Goal: Information Seeking & Learning: Learn about a topic

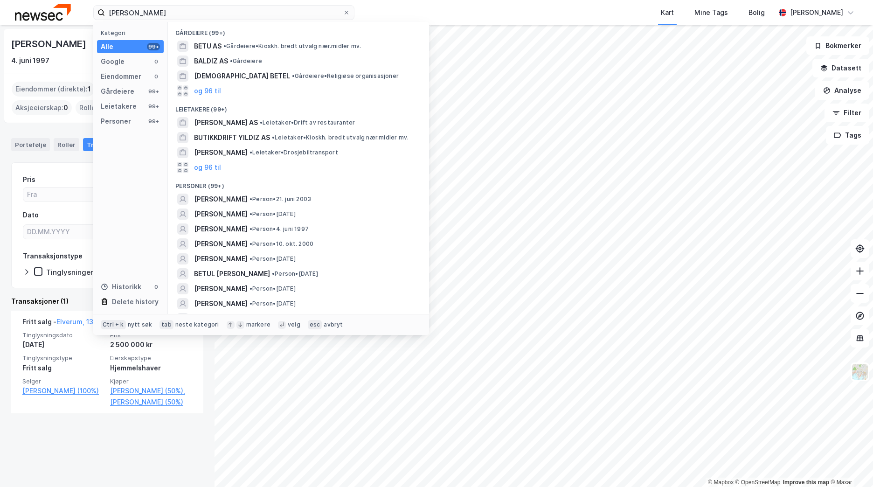
click at [89, 13] on div "Betul Lia Yildiz Kategori Alle 99+ Google 0 Eiendommer 0 Gårdeiere 99+ Leietake…" at bounding box center [436, 12] width 873 height 25
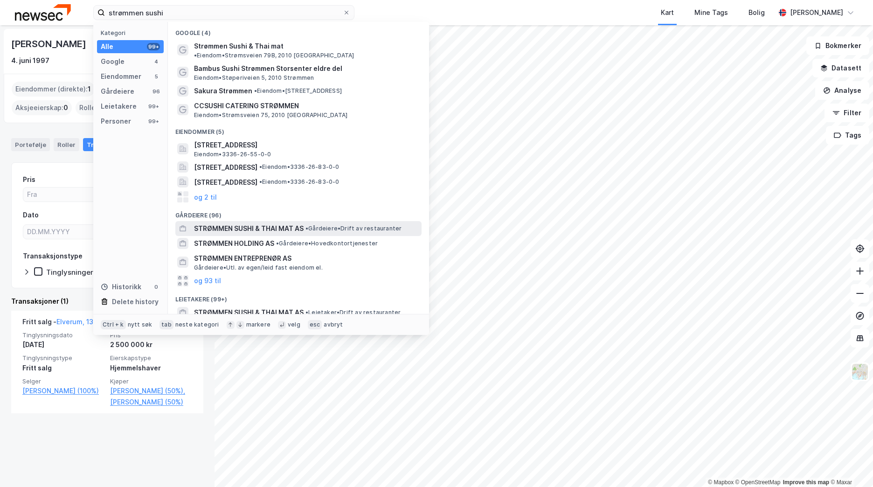
click at [329, 225] on span "• Gårdeiere • Drift av restauranter" at bounding box center [353, 228] width 96 height 7
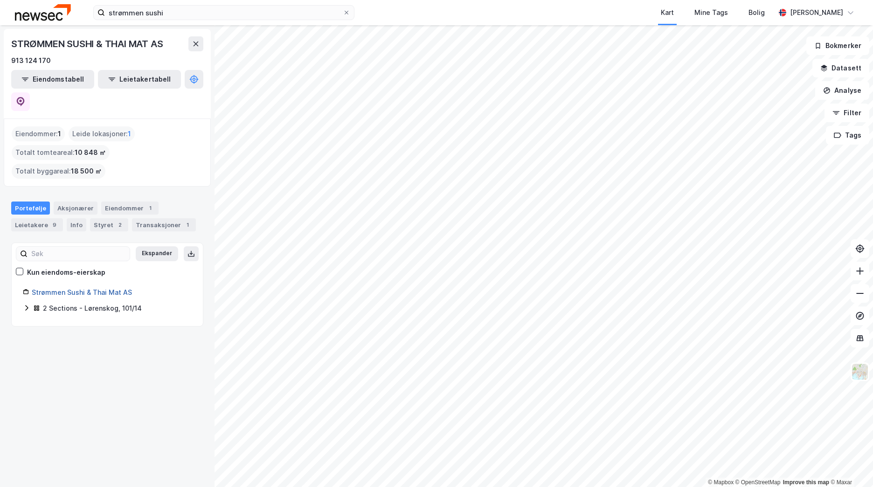
click at [62, 288] on link "Strømmen Sushi & Thai Mat AS" at bounding box center [82, 292] width 100 height 8
click at [119, 201] on div "Eiendommer 1" at bounding box center [129, 207] width 57 height 13
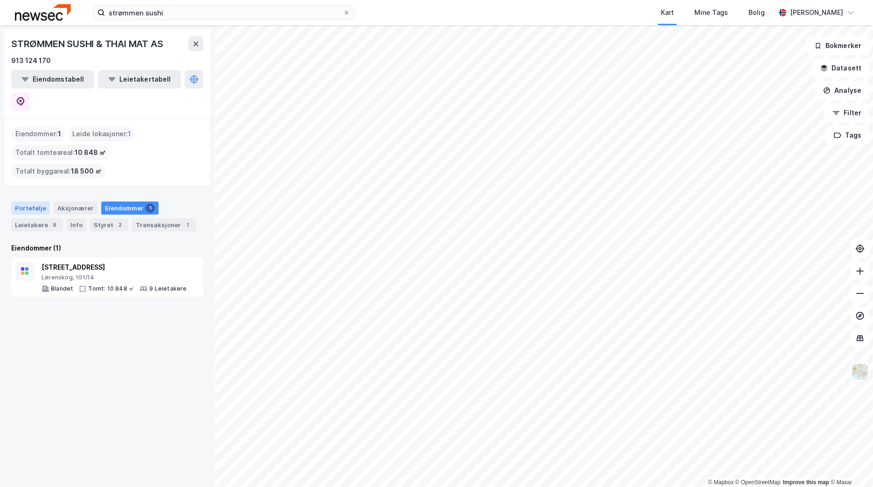
click at [39, 201] on div "Portefølje" at bounding box center [30, 207] width 39 height 13
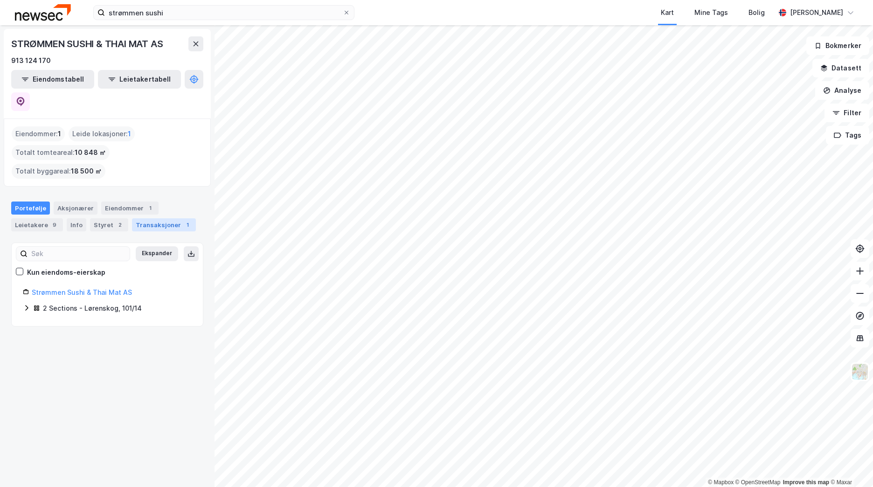
click at [138, 218] on div "Transaksjoner 1" at bounding box center [164, 224] width 64 height 13
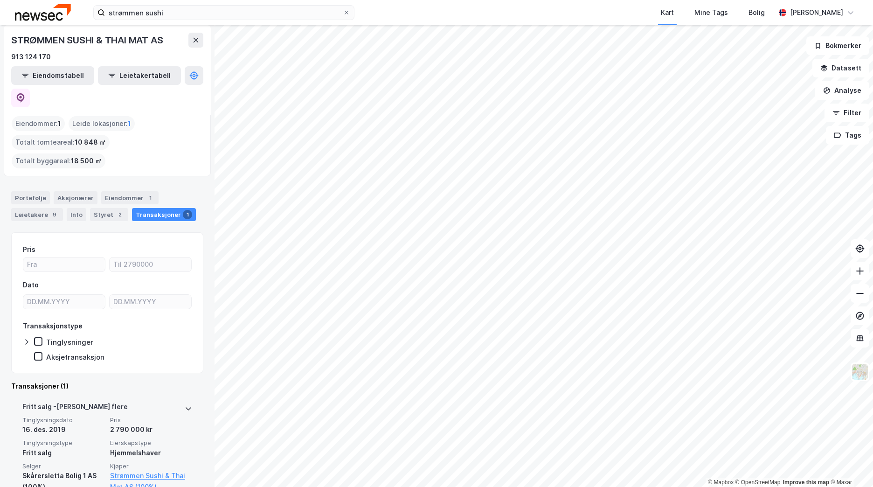
scroll to position [14, 0]
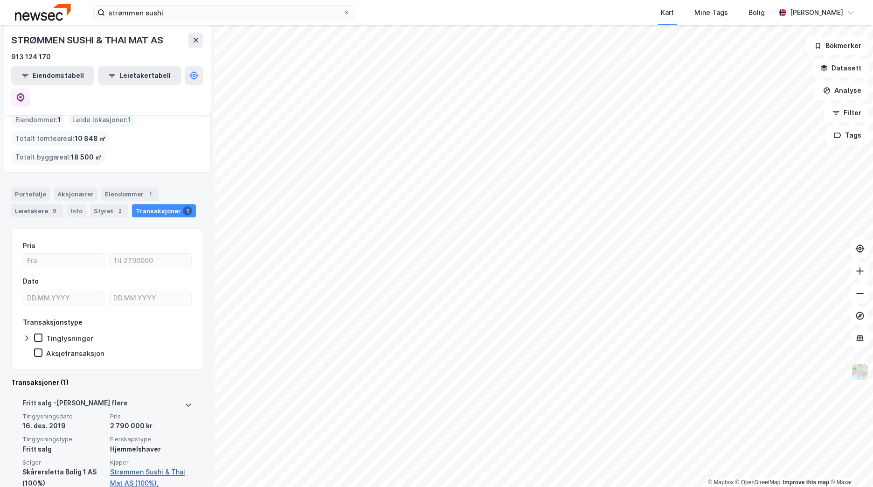
click at [123, 466] on link "Strømmen Sushi & Thai Mat AS (100%)," at bounding box center [151, 477] width 82 height 22
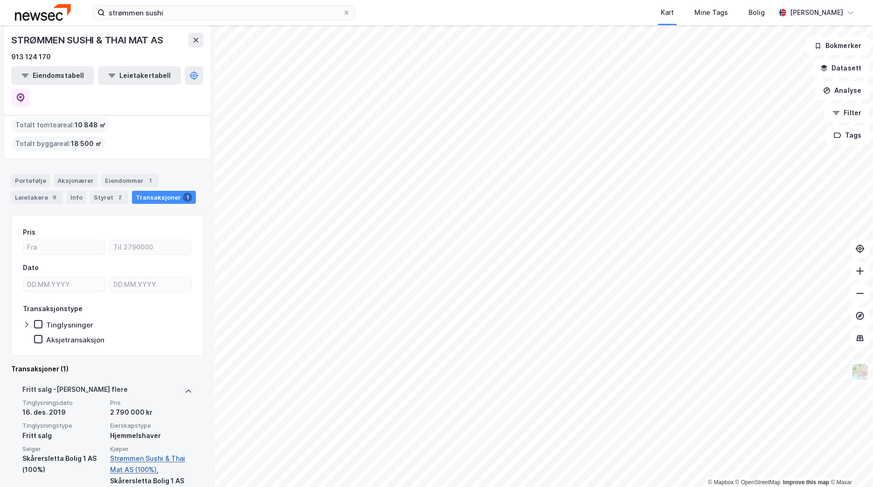
click at [124, 453] on link "Strømmen Sushi & Thai Mat AS (100%)," at bounding box center [151, 464] width 82 height 22
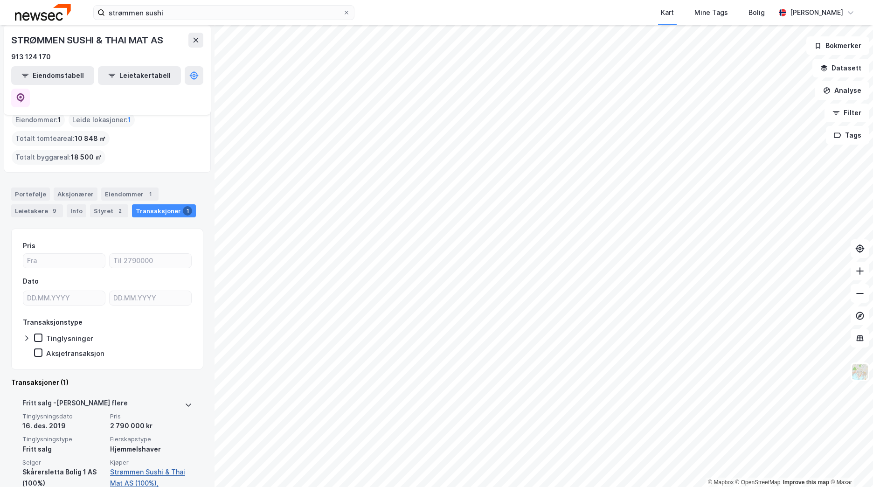
click at [125, 466] on link "Strømmen Sushi & Thai Mat AS (100%)," at bounding box center [151, 477] width 82 height 22
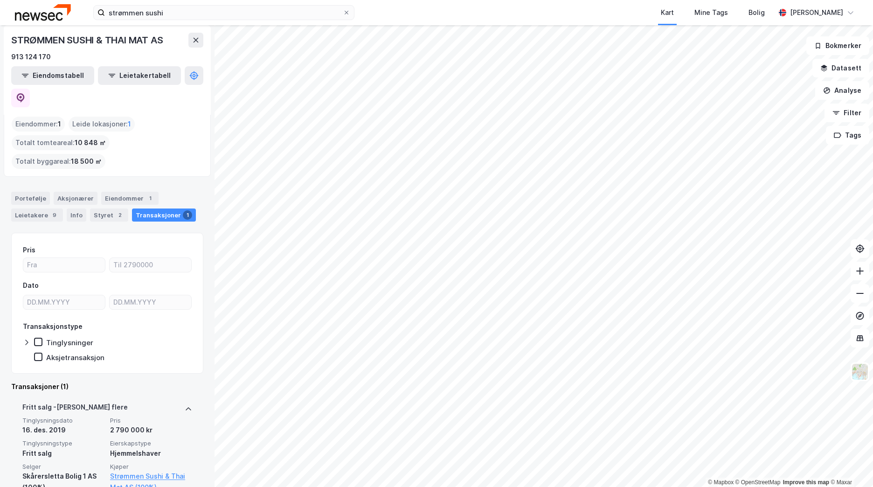
scroll to position [0, 0]
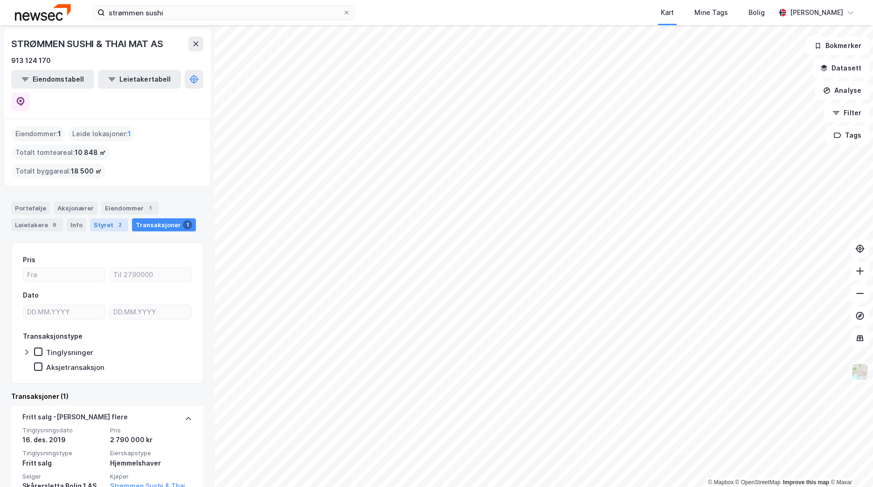
click at [101, 218] on div "Styret 2" at bounding box center [109, 224] width 38 height 13
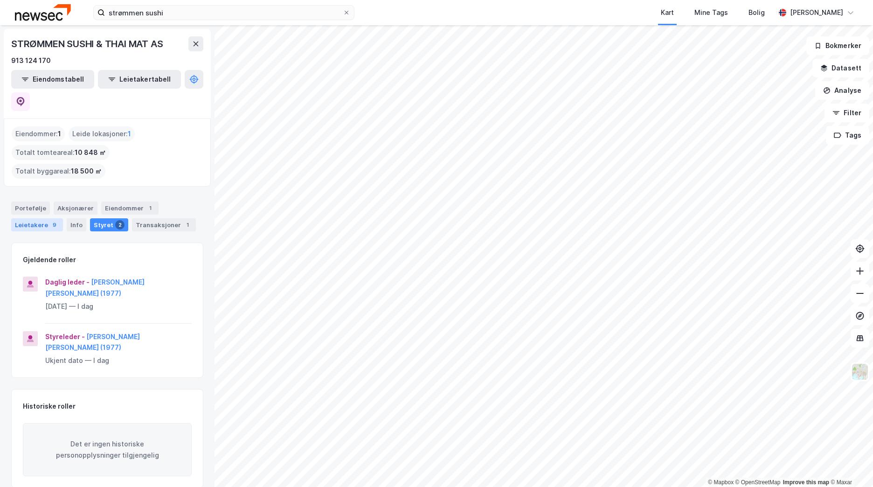
click at [35, 218] on div "Leietakere 9" at bounding box center [37, 224] width 52 height 13
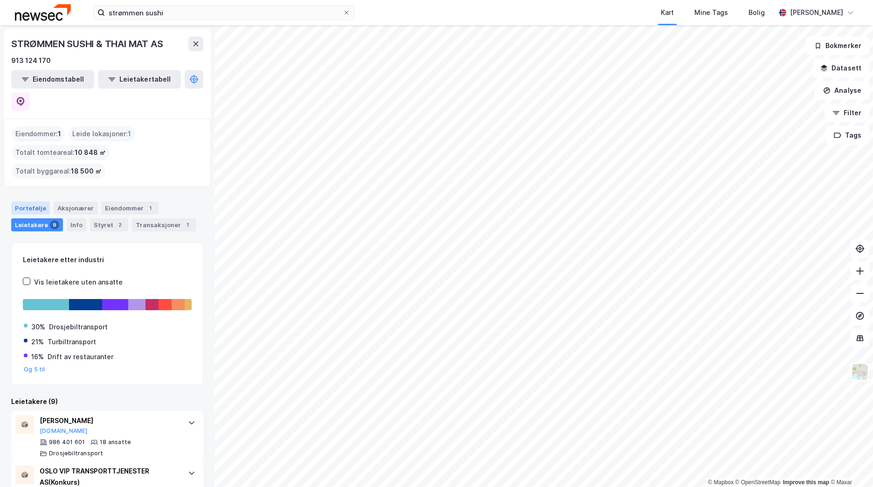
click at [32, 201] on div "Portefølje" at bounding box center [30, 207] width 39 height 13
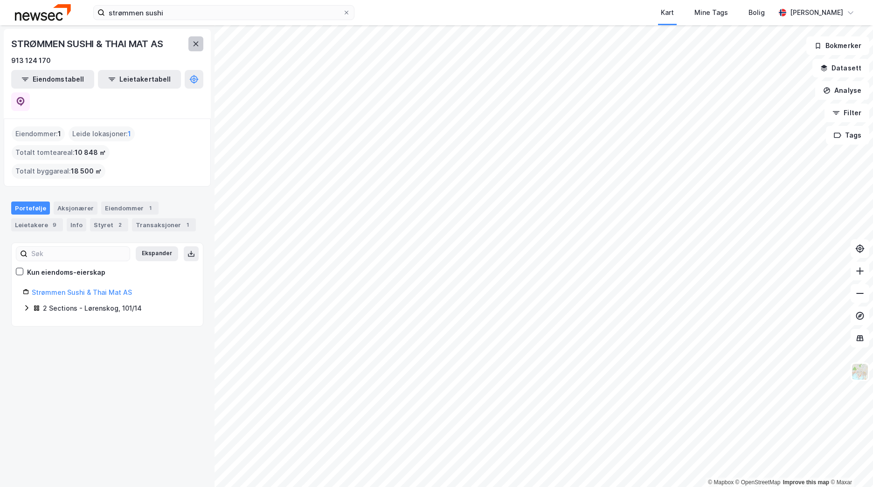
click at [190, 46] on button at bounding box center [195, 43] width 15 height 15
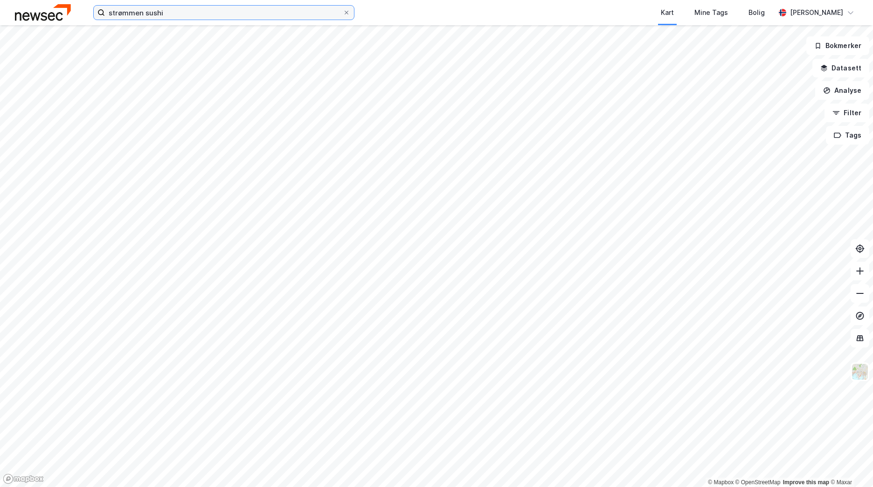
click at [180, 19] on input "strømmen sushi" at bounding box center [224, 13] width 238 height 14
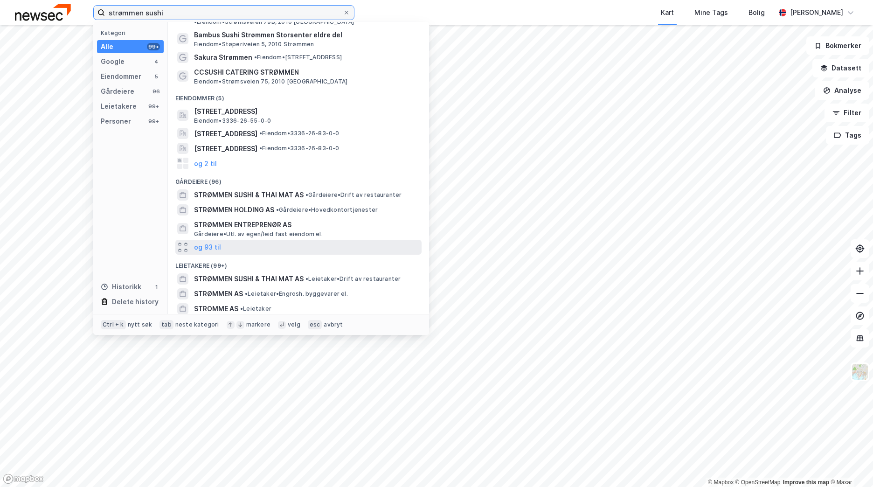
scroll to position [47, 0]
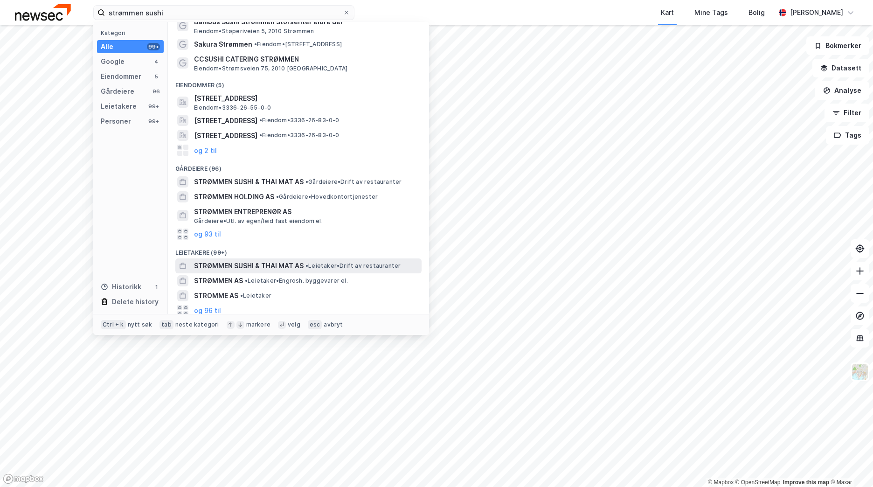
click at [338, 262] on span "• Leietaker • Drift av restauranter" at bounding box center [352, 265] width 95 height 7
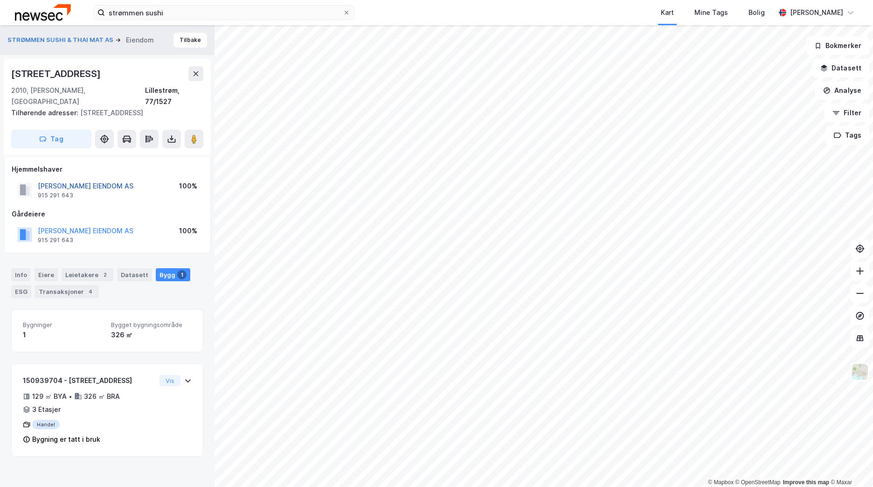
click at [0, 0] on button "ANH TRAN EIENDOM AS" at bounding box center [0, 0] width 0 height 0
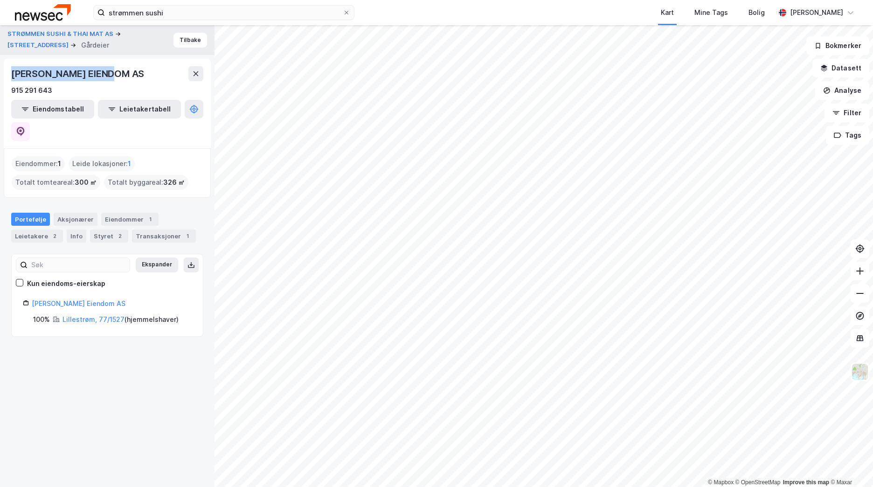
drag, startPoint x: 118, startPoint y: 69, endPoint x: 10, endPoint y: 73, distance: 108.2
click at [10, 73] on div "ANH TRAN EIENDOM AS 915 291 643 Eiendomstabell Leietakertabell" at bounding box center [107, 104] width 207 height 90
copy div "ANH TRAN EIENDOM AS"
click at [88, 315] on link "Lillestrøm, 77/1527" at bounding box center [93, 319] width 62 height 8
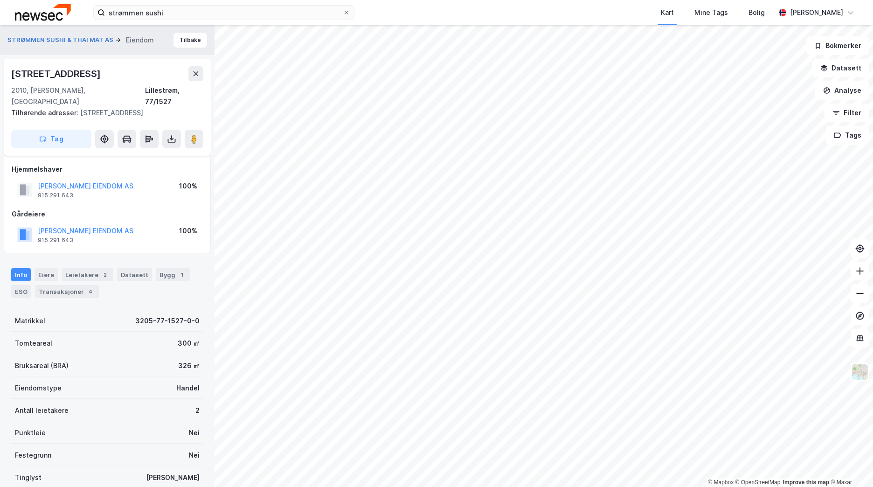
scroll to position [62, 0]
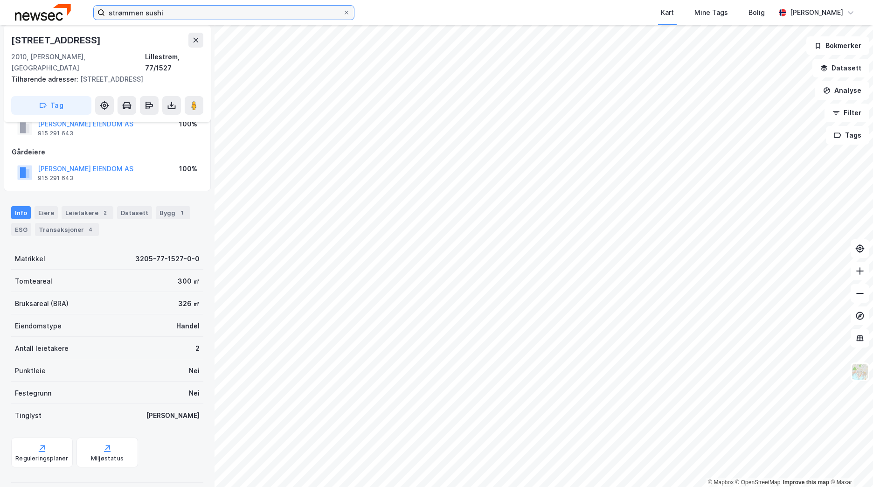
click at [152, 13] on input "strømmen sushi" at bounding box center [224, 13] width 238 height 14
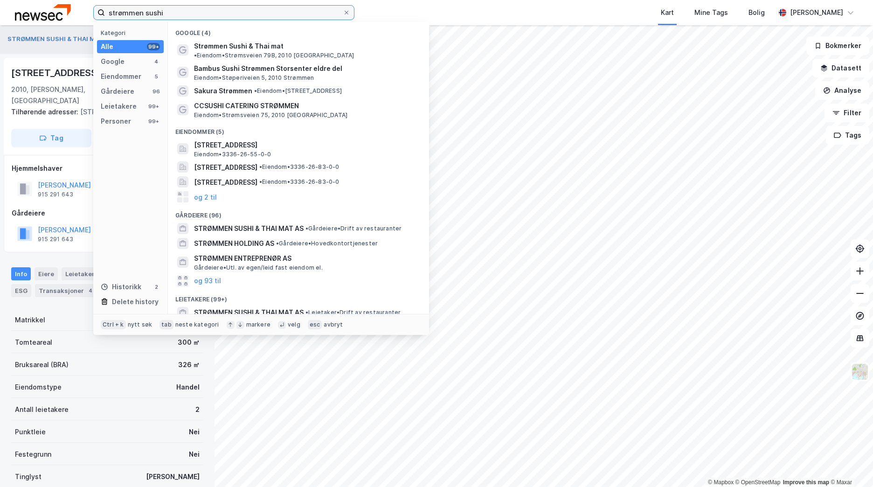
scroll to position [0, 0]
click at [49, 180] on div "ANH TRAN EIENDOM AS" at bounding box center [86, 185] width 96 height 11
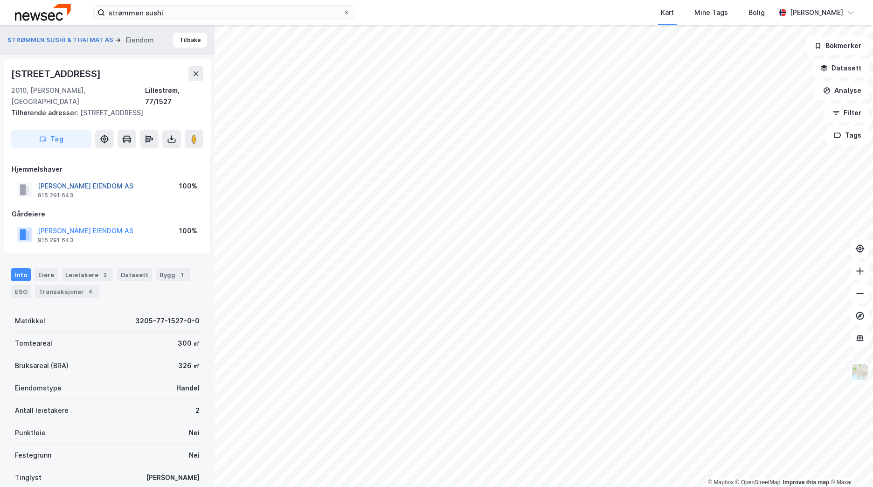
click at [0, 0] on button "ANH TRAN EIENDOM AS" at bounding box center [0, 0] width 0 height 0
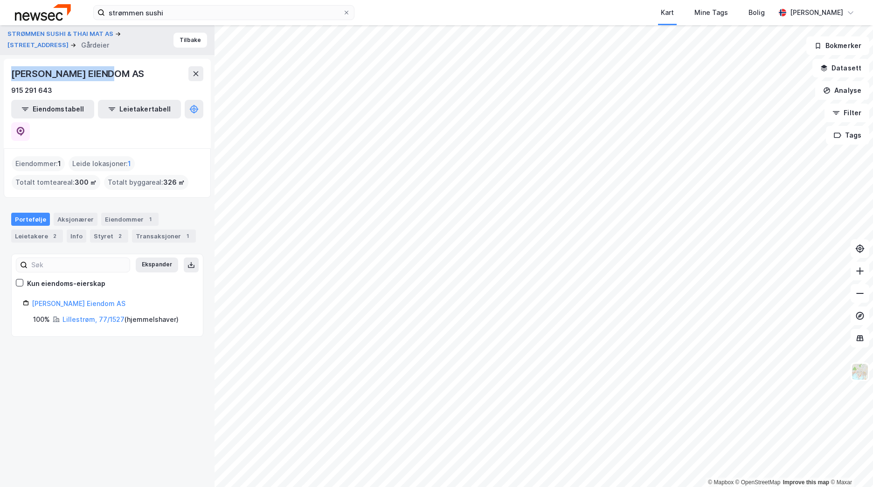
drag, startPoint x: 124, startPoint y: 75, endPoint x: 14, endPoint y: 69, distance: 109.7
click at [14, 69] on div "ANH TRAN EIENDOM AS" at bounding box center [107, 73] width 192 height 15
copy div "ANH TRAN EIENDOM AS"
click at [147, 71] on div "ANH TRAN EIENDOM AS" at bounding box center [107, 73] width 192 height 15
click at [190, 40] on button "Tilbake" at bounding box center [190, 40] width 34 height 15
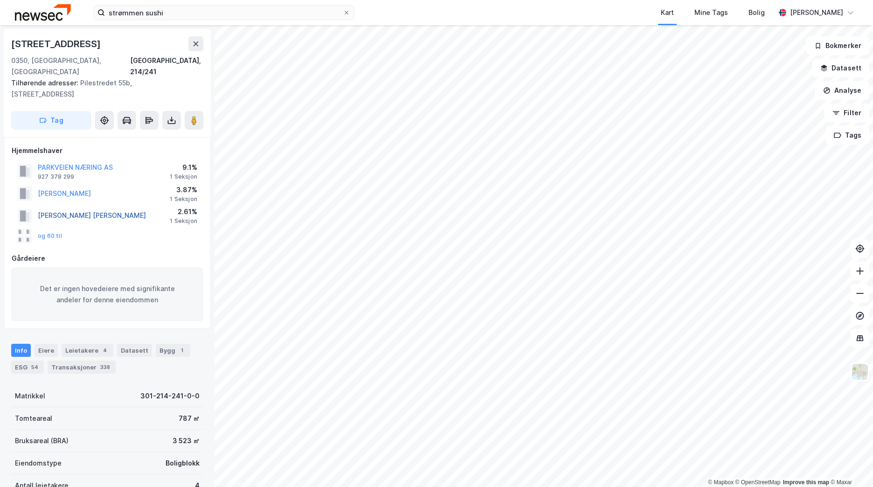
scroll to position [0, 0]
click at [83, 343] on div "Leietakere 4" at bounding box center [88, 349] width 52 height 13
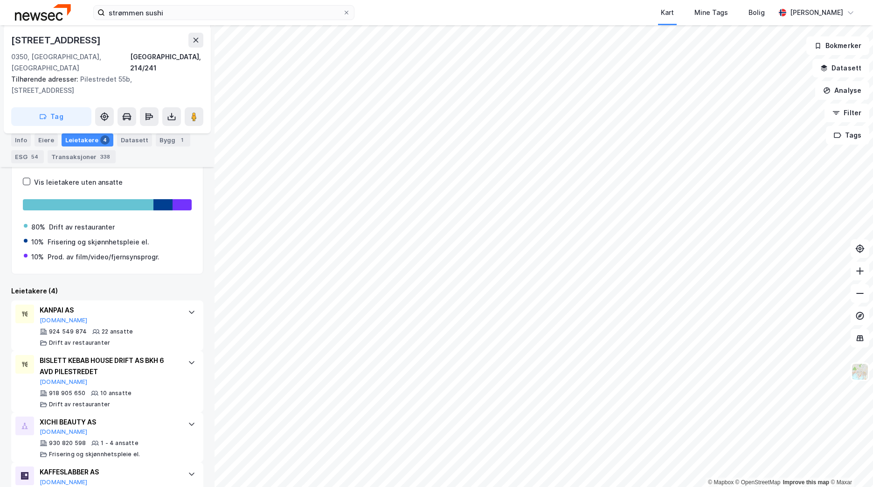
scroll to position [268, 0]
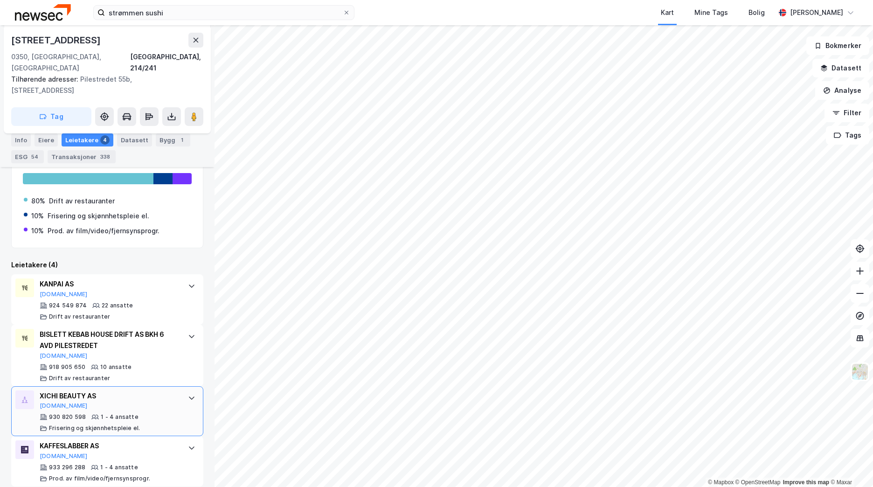
click at [98, 390] on div "XICHI BEAUTY AS" at bounding box center [109, 395] width 139 height 11
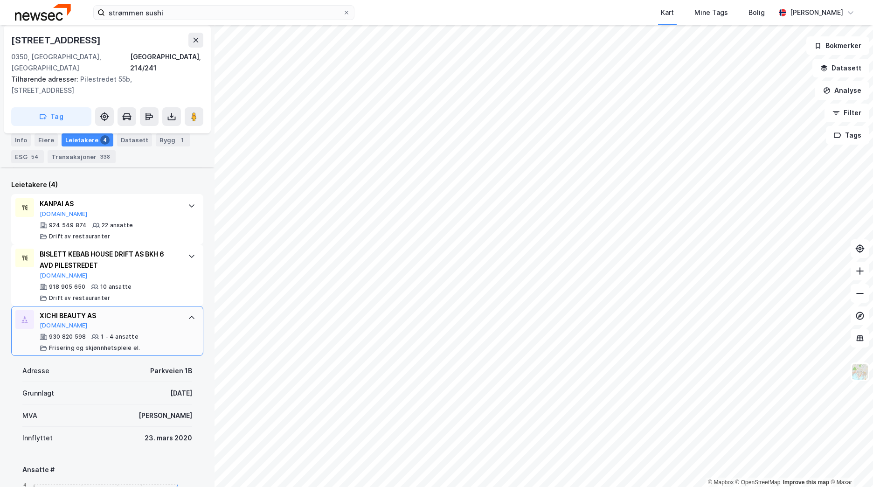
scroll to position [361, 0]
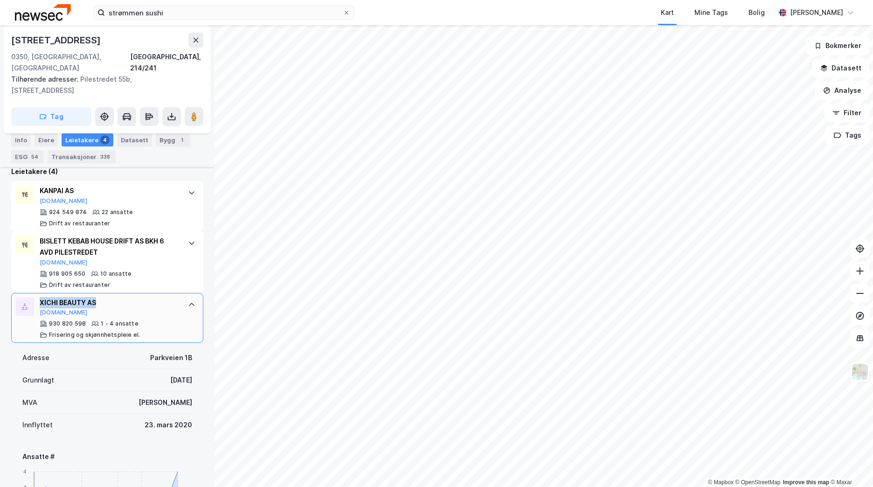
drag, startPoint x: 101, startPoint y: 289, endPoint x: 41, endPoint y: 290, distance: 60.2
click at [41, 297] on div "XICHI BEAUTY AS" at bounding box center [109, 302] width 139 height 11
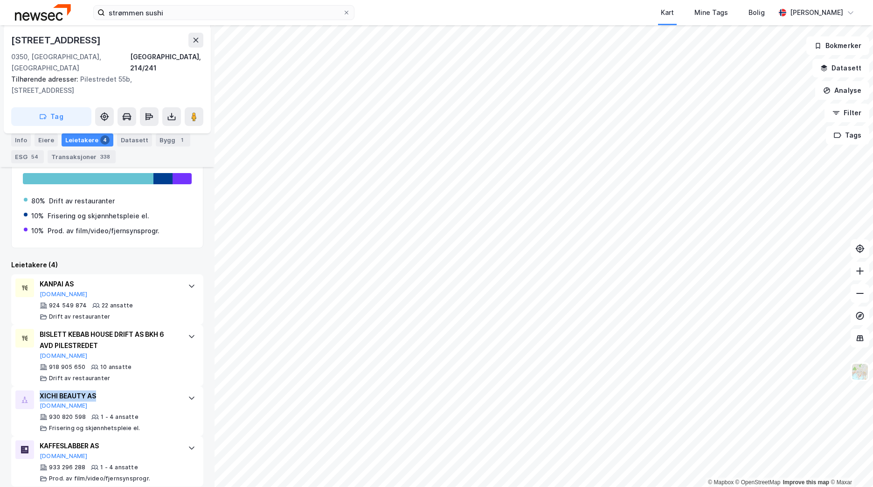
copy div "XICHI BEAUTY AS"
click at [27, 17] on img at bounding box center [43, 12] width 56 height 16
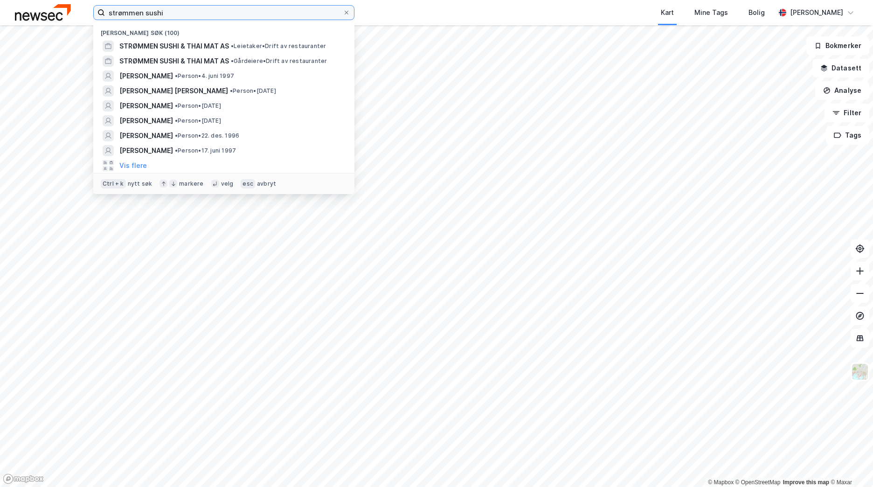
click at [151, 13] on input "strømmen sushi" at bounding box center [224, 13] width 238 height 14
click at [152, 13] on input "strømmen sushi" at bounding box center [224, 13] width 238 height 14
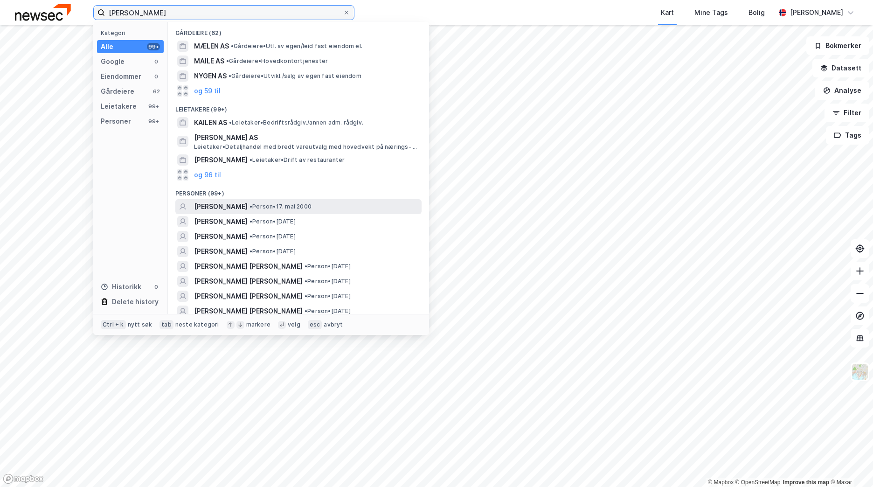
type input "Mailen Nyguen"
click at [352, 211] on div "MAILEN NGUYEN • Person • 17. mai 2000" at bounding box center [307, 206] width 226 height 11
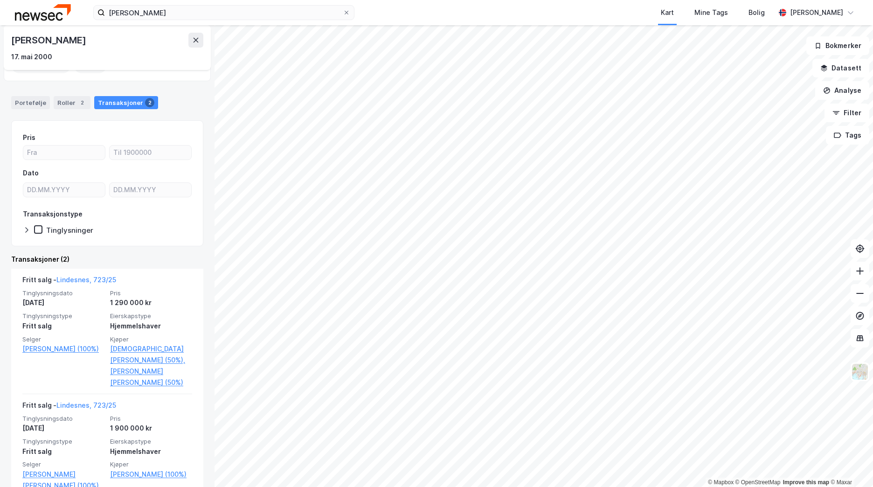
scroll to position [63, 0]
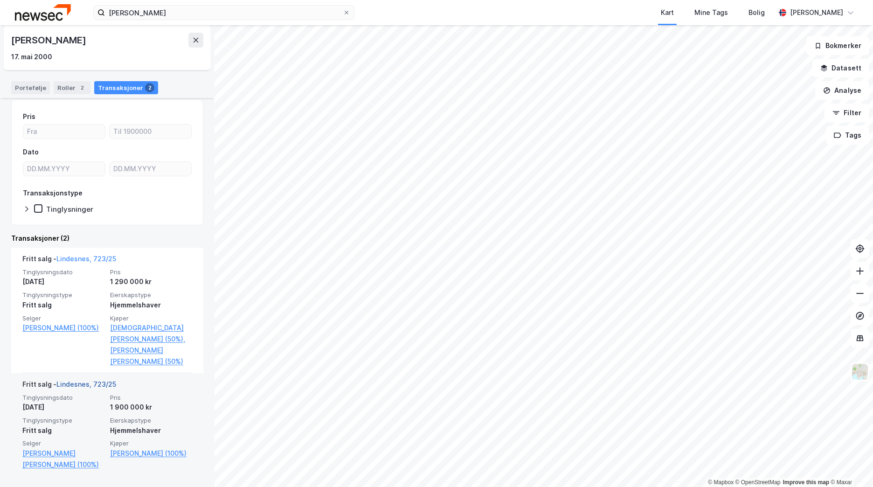
click at [76, 387] on link "Lindesnes, 723/25" at bounding box center [86, 384] width 60 height 8
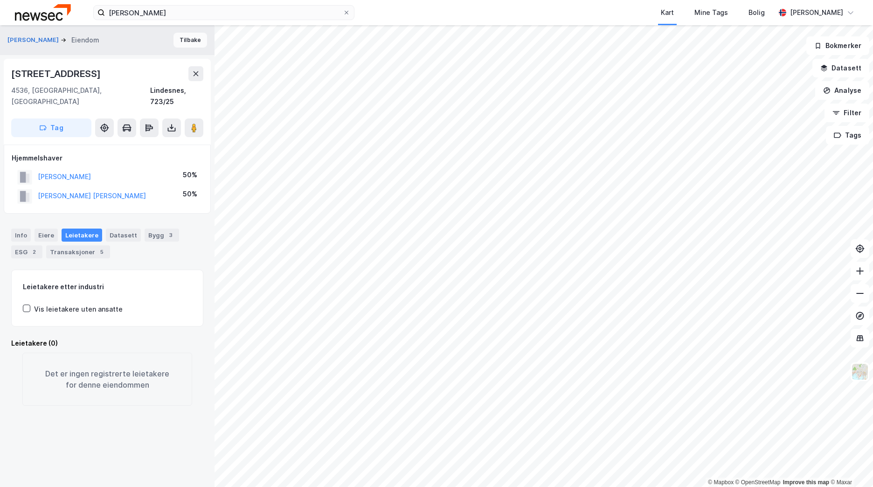
click at [174, 44] on button "Tilbake" at bounding box center [190, 40] width 34 height 15
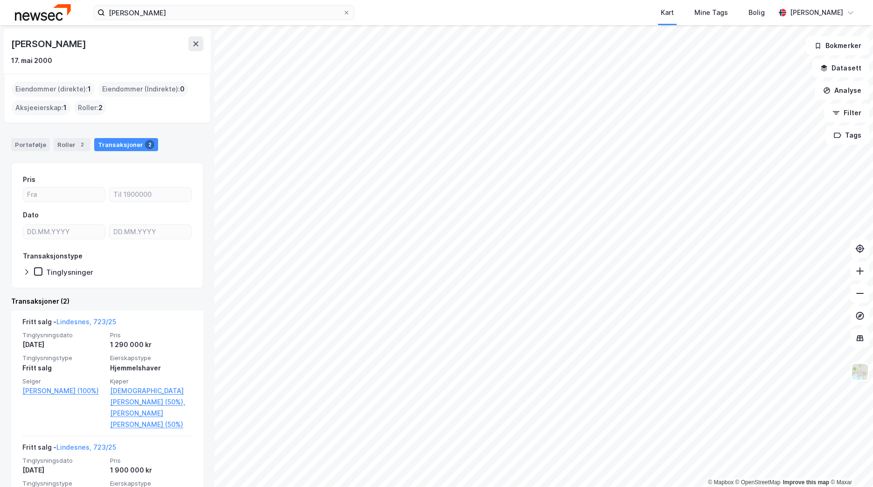
click at [90, 108] on div "Roller : 2" at bounding box center [90, 107] width 32 height 15
click at [73, 138] on div "Roller 2" at bounding box center [72, 144] width 37 height 13
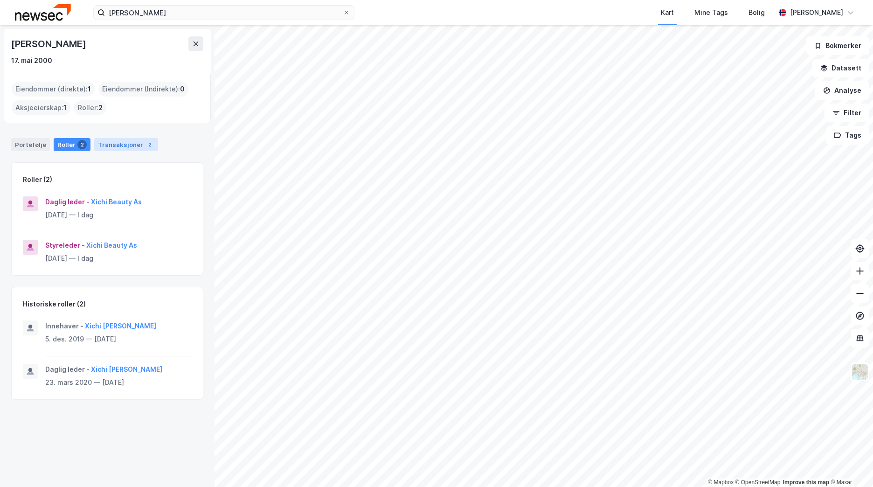
click at [97, 142] on div "Transaksjoner 2" at bounding box center [126, 144] width 64 height 13
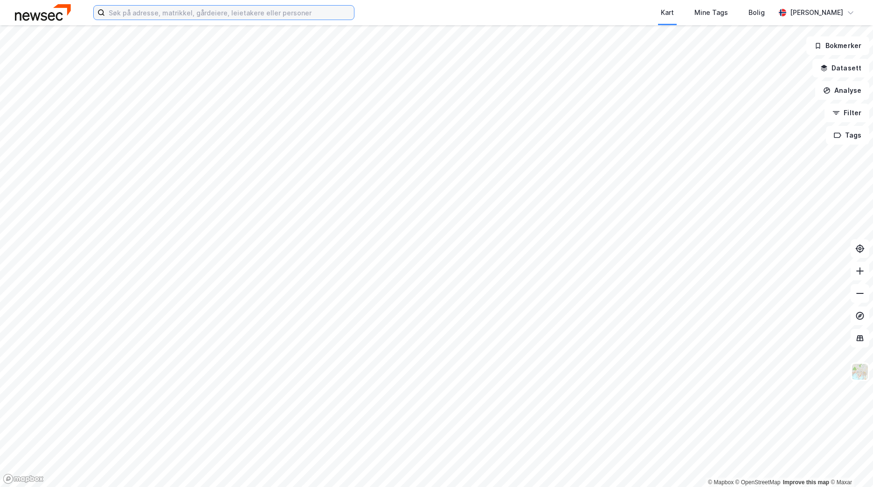
click at [127, 19] on input at bounding box center [229, 13] width 249 height 14
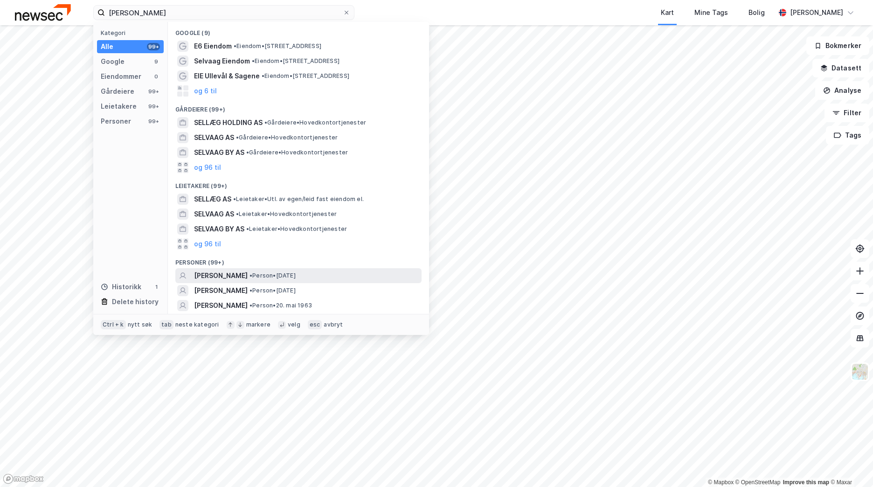
click at [236, 274] on span "[PERSON_NAME]" at bounding box center [221, 275] width 54 height 11
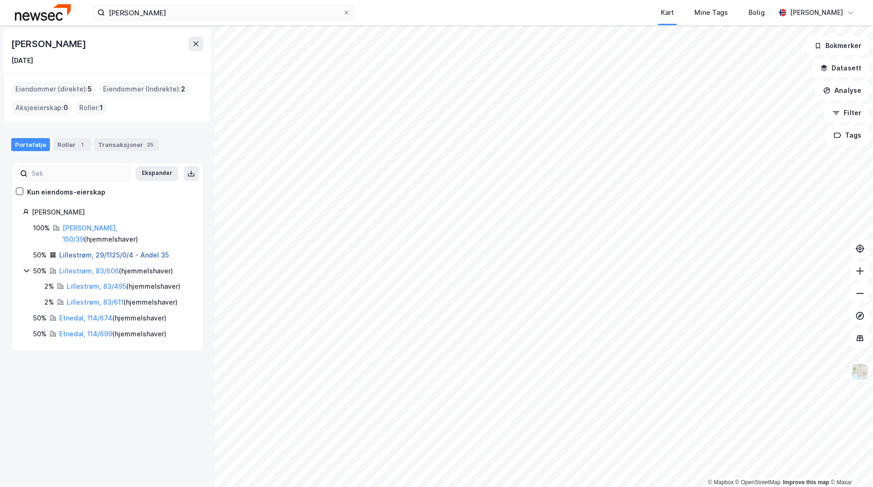
click at [87, 256] on link "Lillestrøm, 29/1125/0/4 - Andel 35" at bounding box center [114, 255] width 110 height 8
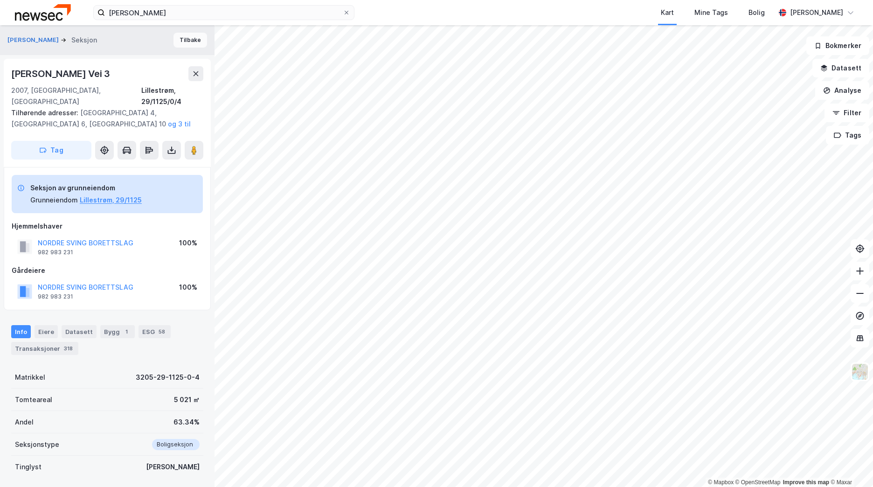
click at [180, 38] on button "Tilbake" at bounding box center [190, 40] width 34 height 15
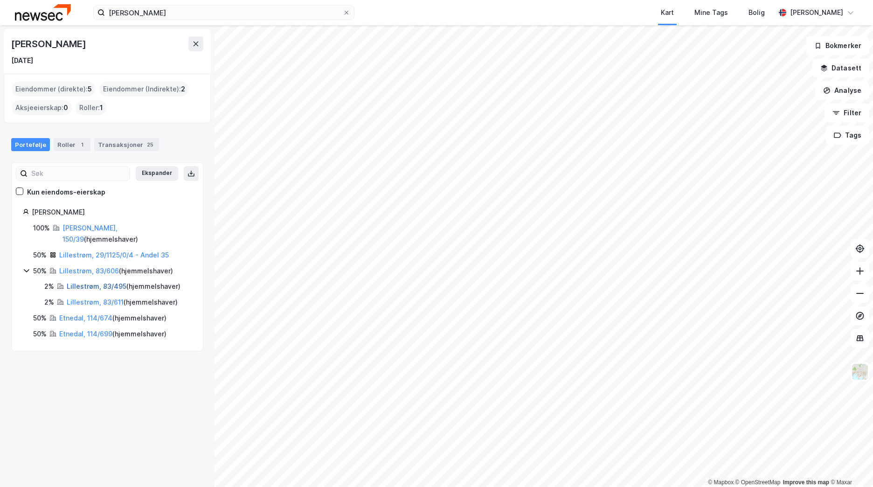
click at [75, 288] on link "Lillestrøm, 83/495" at bounding box center [97, 286] width 60 height 8
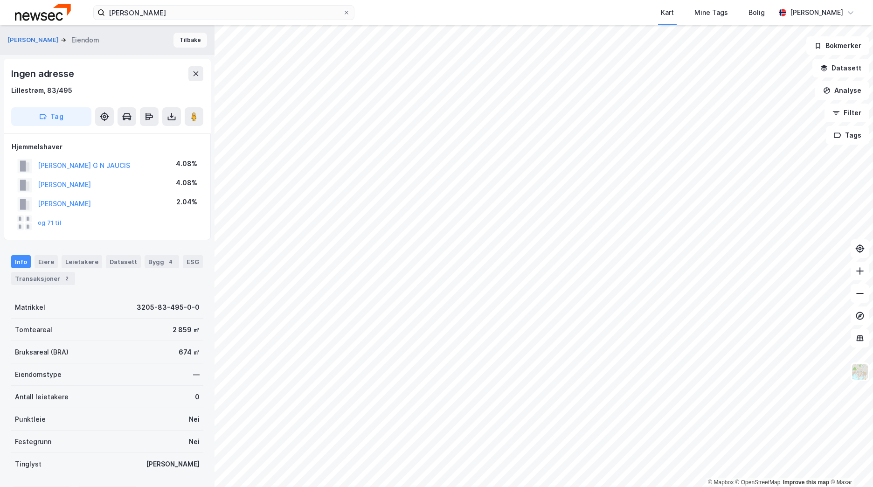
click at [190, 38] on button "Tilbake" at bounding box center [190, 40] width 34 height 15
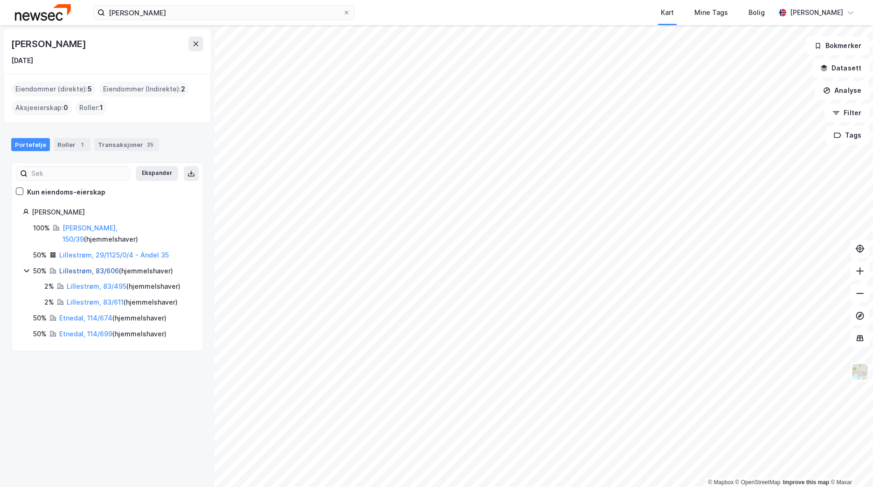
click at [74, 272] on link "Lillestrøm, 83/606" at bounding box center [89, 271] width 60 height 8
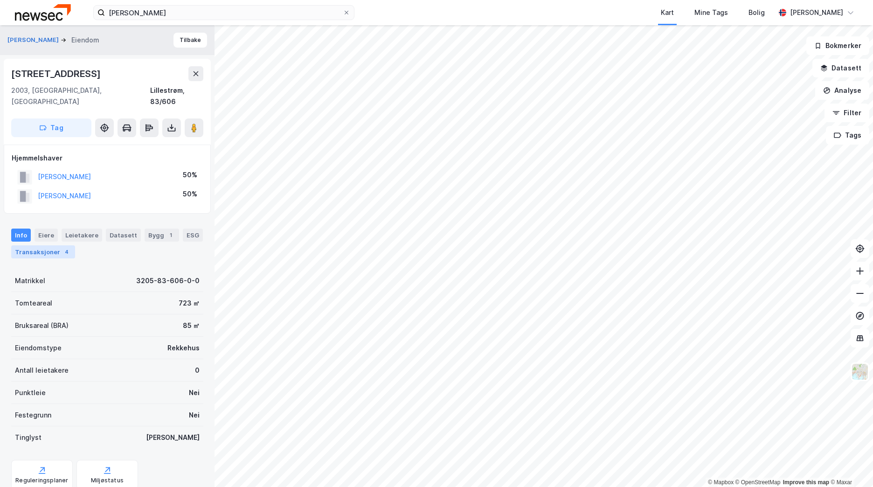
click at [54, 245] on div "Transaksjoner 4" at bounding box center [43, 251] width 64 height 13
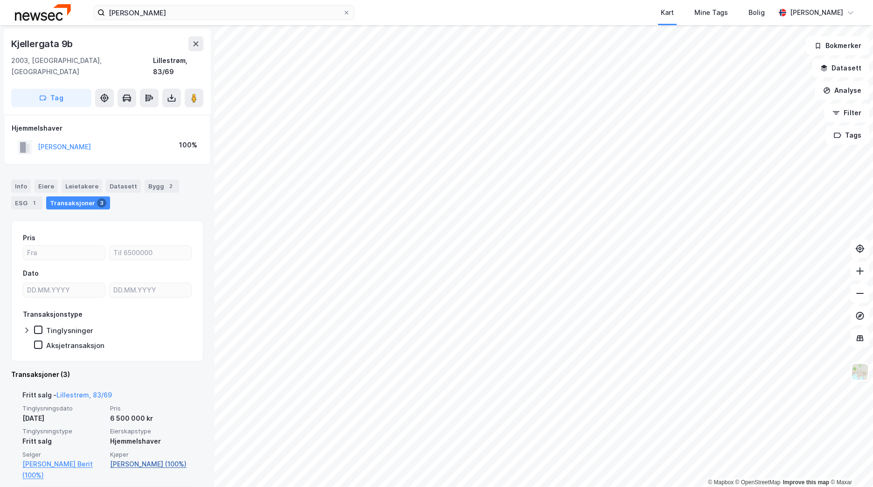
click at [150, 458] on link "[PERSON_NAME] (100%)" at bounding box center [151, 463] width 82 height 11
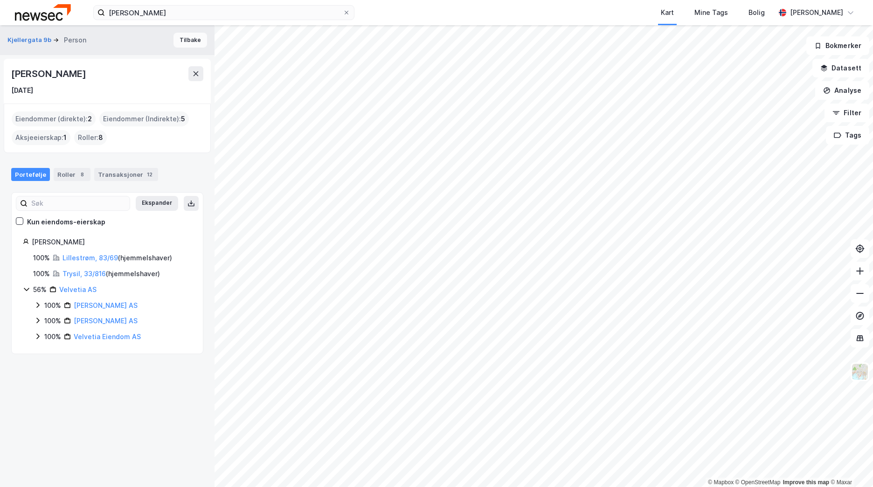
click at [173, 41] on button "Tilbake" at bounding box center [190, 40] width 34 height 15
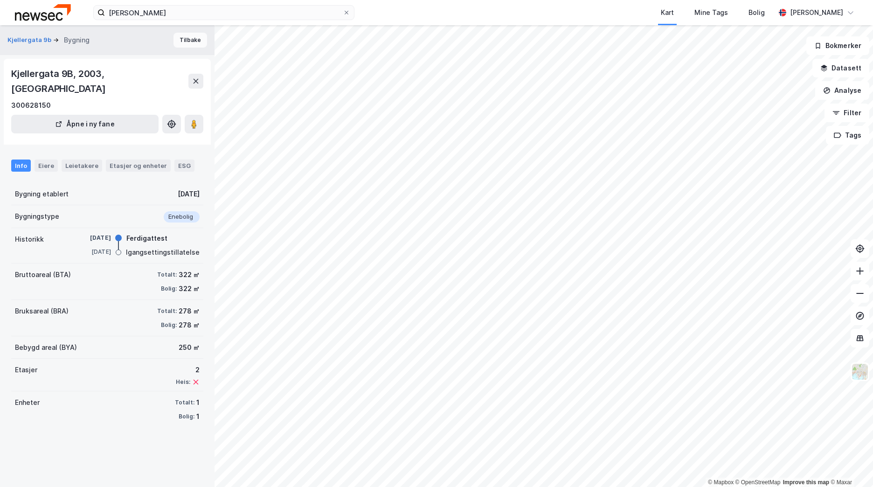
click at [183, 39] on button "Tilbake" at bounding box center [190, 40] width 34 height 15
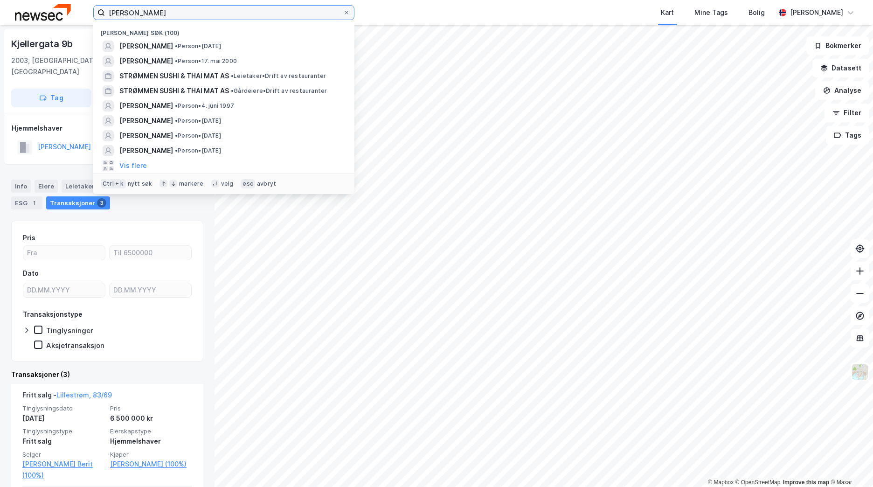
drag, startPoint x: 176, startPoint y: 14, endPoint x: 80, endPoint y: 17, distance: 96.1
click at [80, 17] on div "[PERSON_NAME] Nylige søk (100) [PERSON_NAME] • Person • [DATE] [PERSON_NAME] • …" at bounding box center [436, 12] width 873 height 25
paste input "[STREET_ADDRESS]"
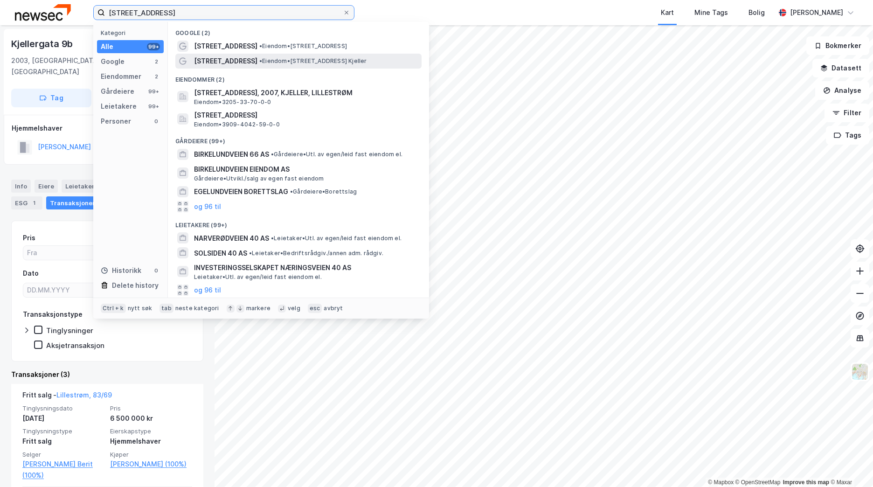
type input "[STREET_ADDRESS]"
click at [267, 59] on span "• Eiendom • [STREET_ADDRESS] Kjeller" at bounding box center [313, 60] width 108 height 7
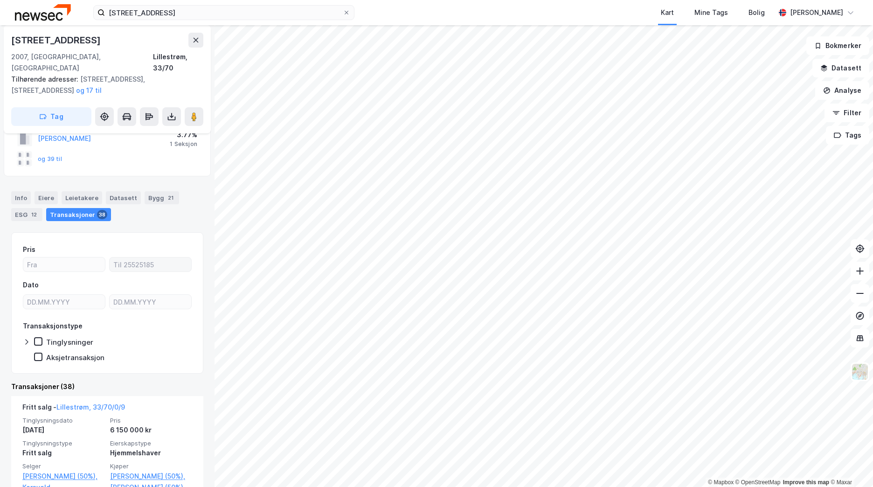
scroll to position [140, 0]
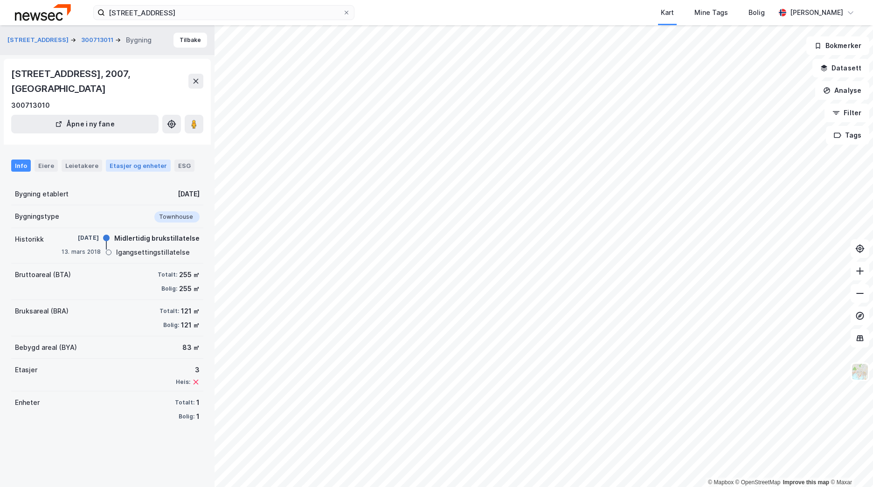
click at [146, 159] on div "Etasjer og enheter" at bounding box center [138, 165] width 65 height 12
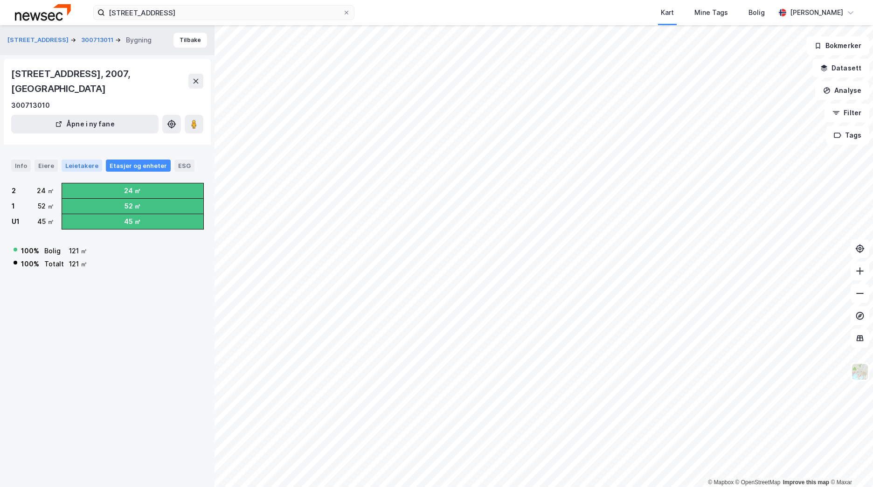
click at [81, 159] on div "Leietakere" at bounding box center [82, 165] width 41 height 12
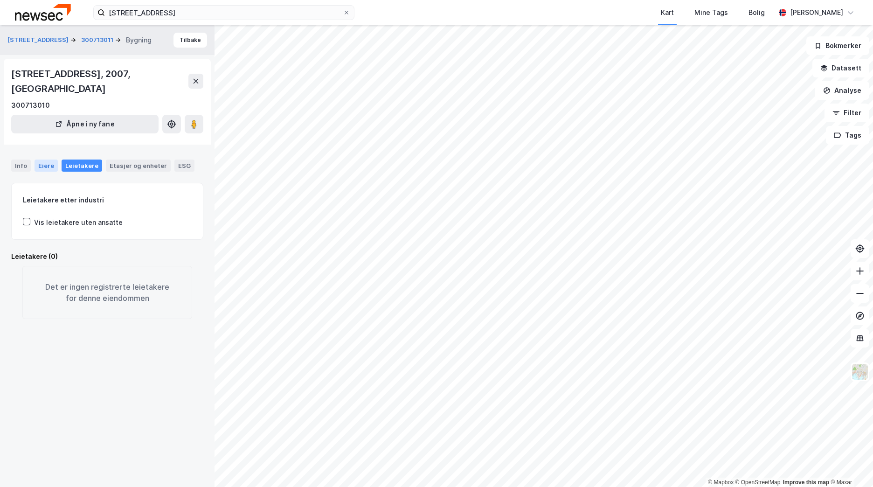
click at [53, 159] on div "Eiere" at bounding box center [46, 165] width 23 height 12
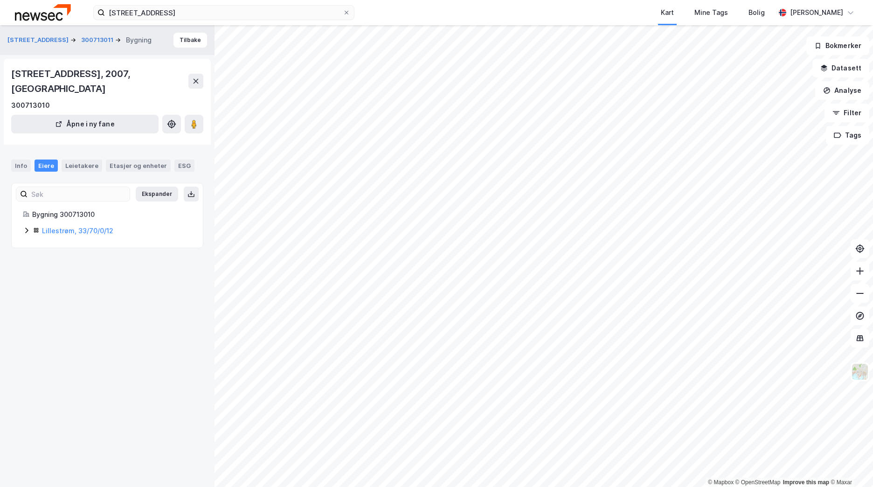
click at [26, 228] on icon at bounding box center [26, 231] width 3 height 6
click at [21, 159] on div "Info" at bounding box center [21, 165] width 20 height 12
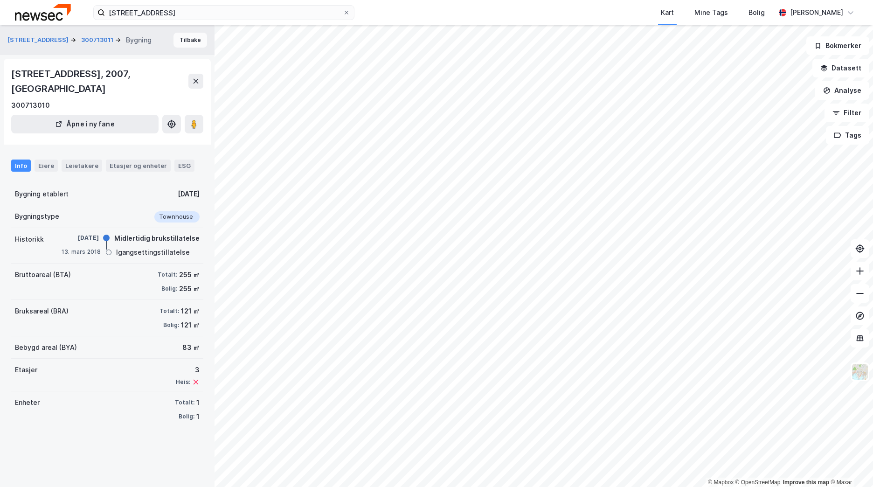
click at [192, 44] on button "Tilbake" at bounding box center [190, 40] width 34 height 15
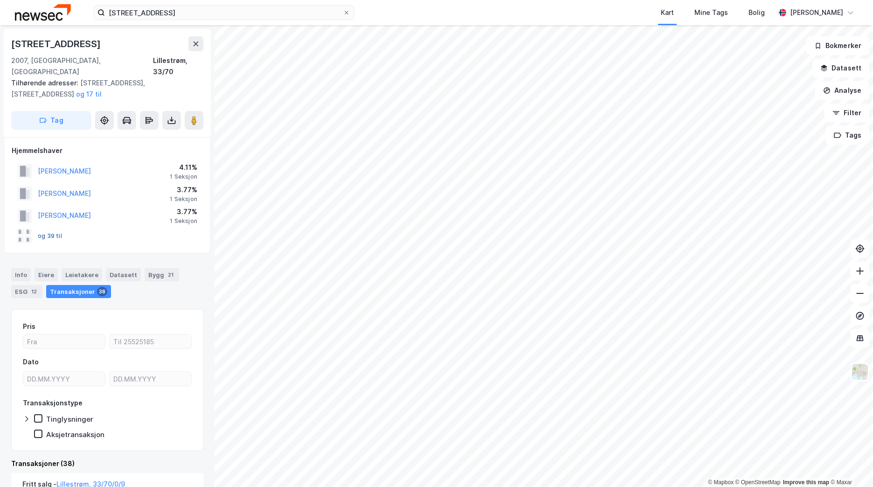
click at [0, 0] on button "og 39 til" at bounding box center [0, 0] width 0 height 0
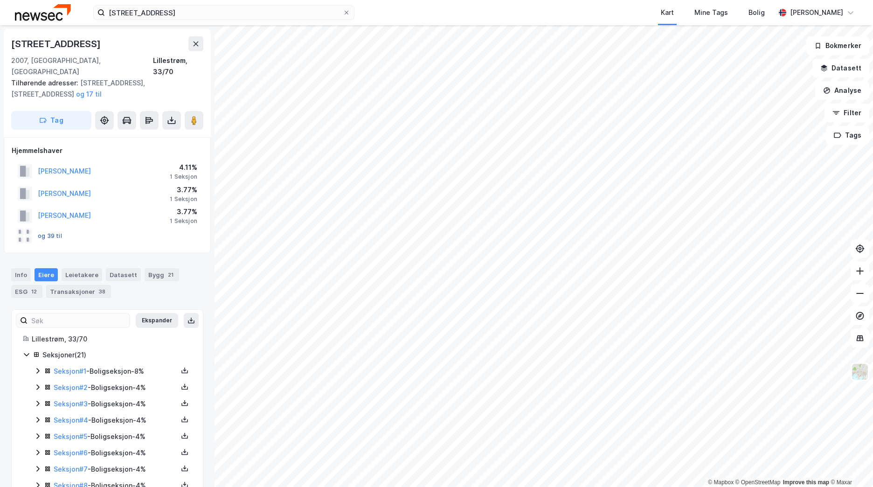
scroll to position [128, 0]
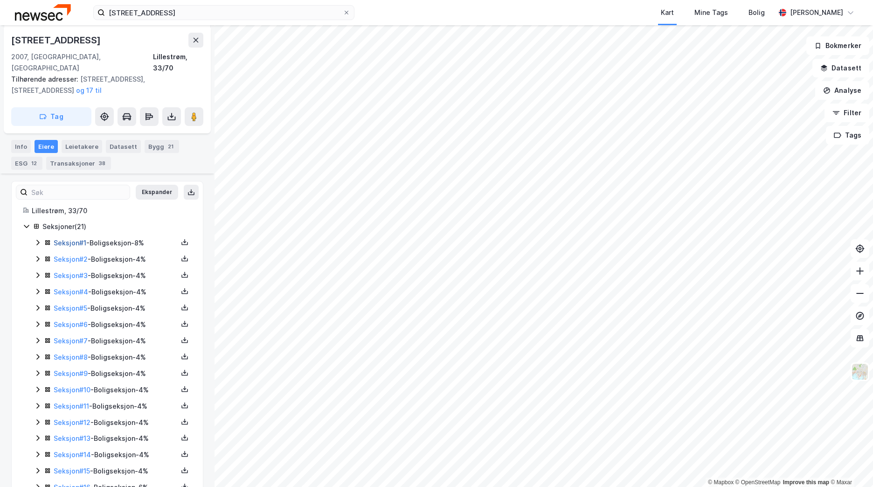
click at [68, 239] on link "Seksjon # 1" at bounding box center [70, 243] width 33 height 8
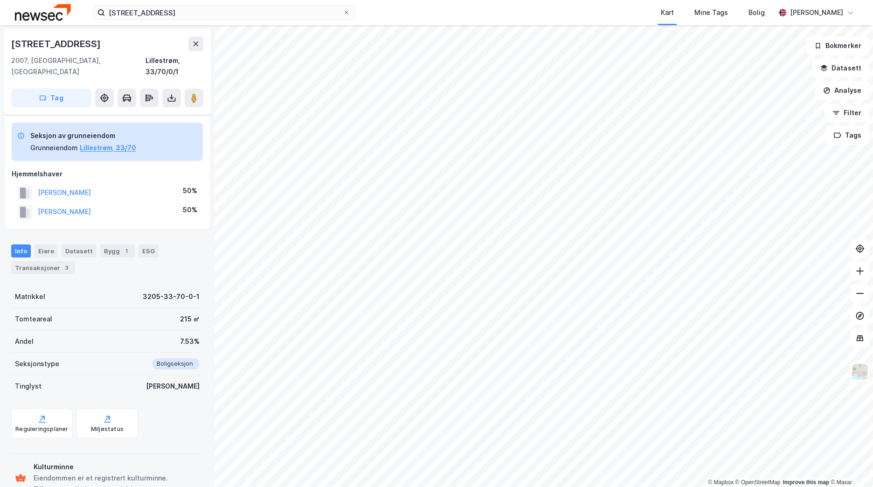
scroll to position [87, 0]
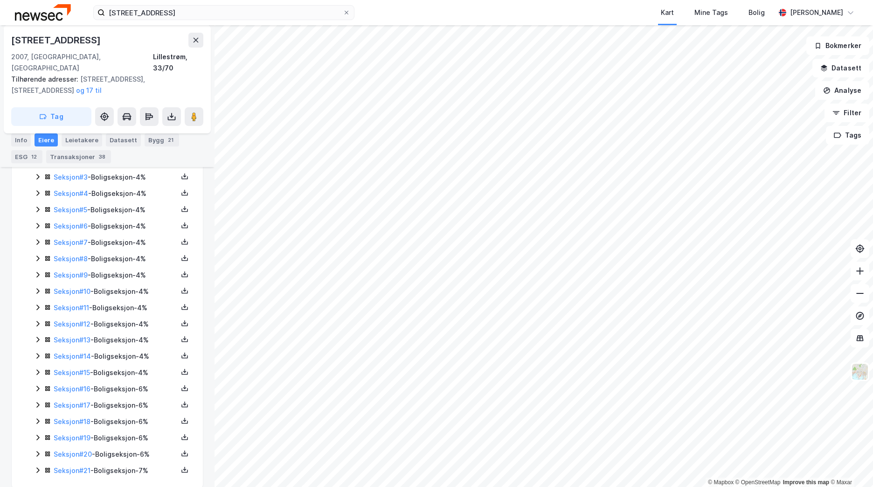
scroll to position [228, 0]
click at [88, 383] on link "Seksjon # 16" at bounding box center [72, 387] width 37 height 8
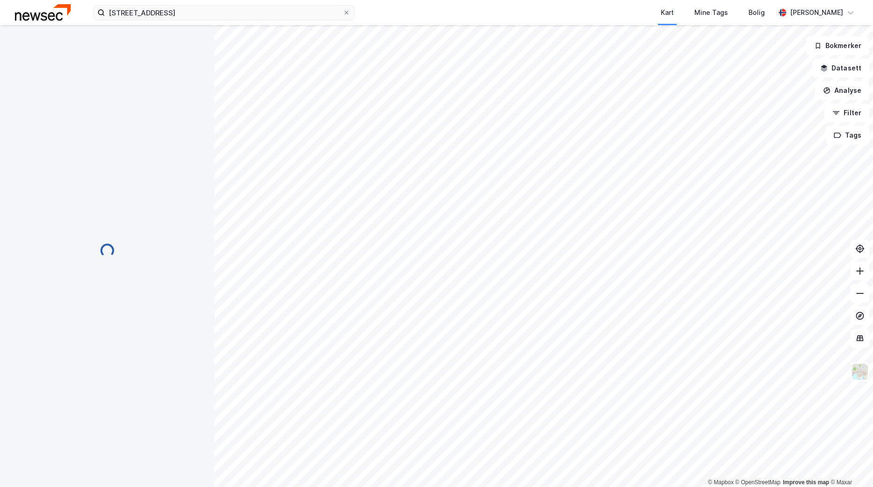
scroll to position [87, 0]
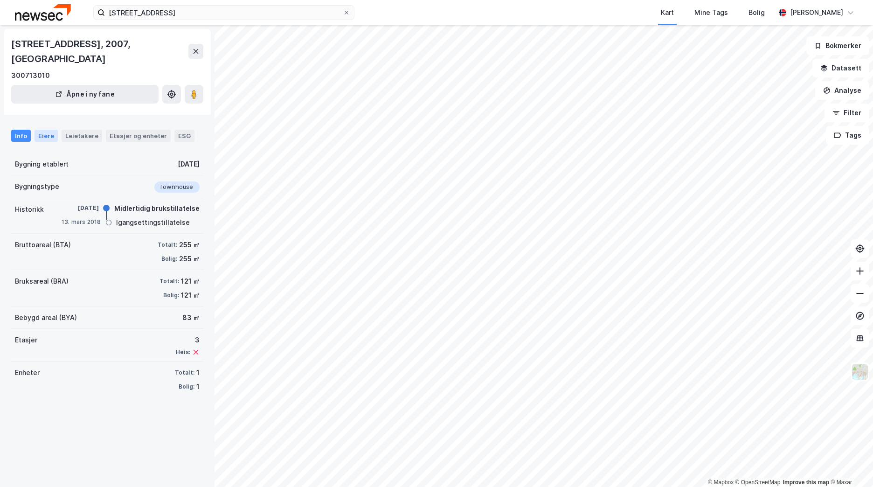
click at [52, 130] on div "Eiere" at bounding box center [46, 136] width 23 height 12
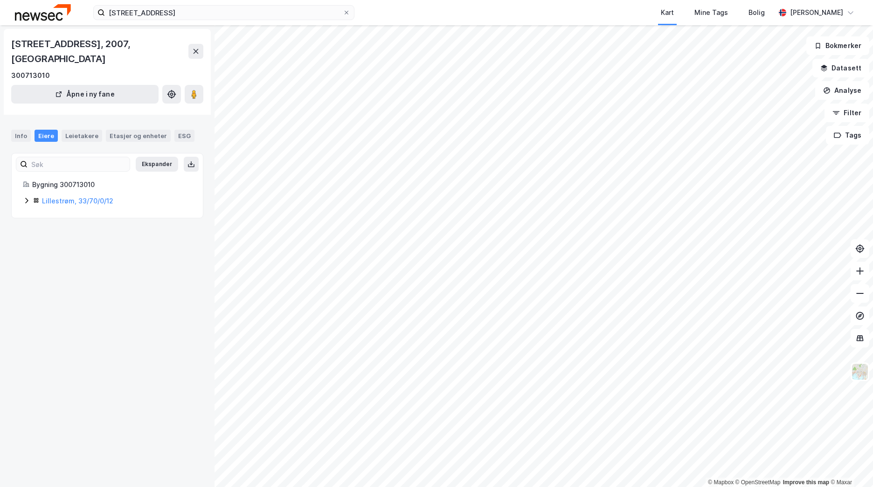
click at [24, 195] on div "Lillestrøm, 33/70/0/12" at bounding box center [107, 200] width 169 height 11
click at [49, 9] on img at bounding box center [43, 12] width 56 height 16
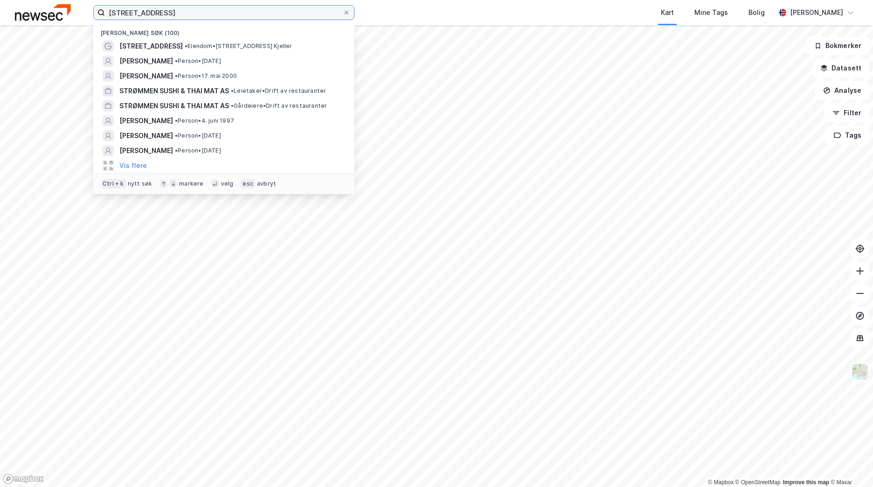
click at [150, 9] on input "[STREET_ADDRESS]" at bounding box center [224, 13] width 238 height 14
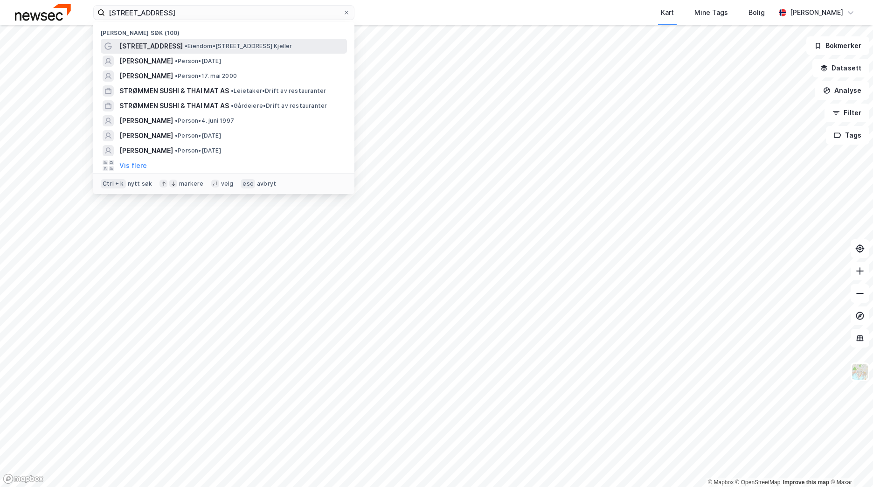
click at [171, 43] on span "[STREET_ADDRESS]" at bounding box center [150, 46] width 63 height 11
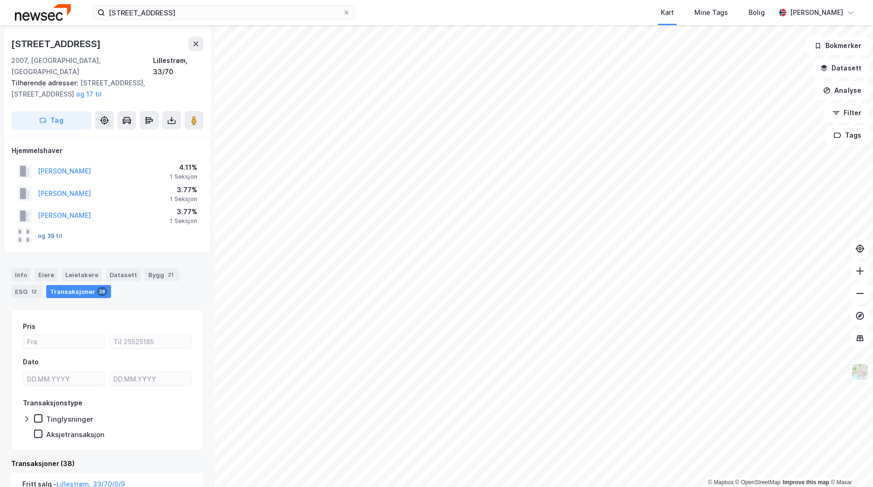
click at [0, 0] on button "og 39 til" at bounding box center [0, 0] width 0 height 0
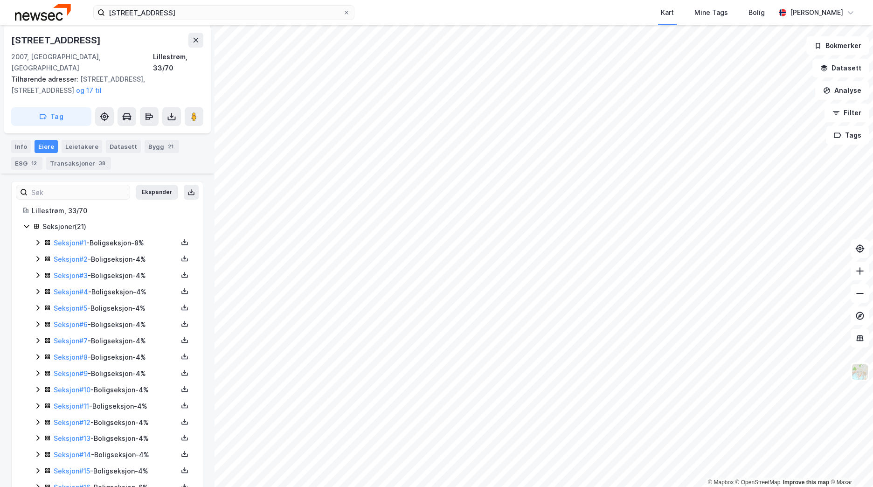
scroll to position [175, 0]
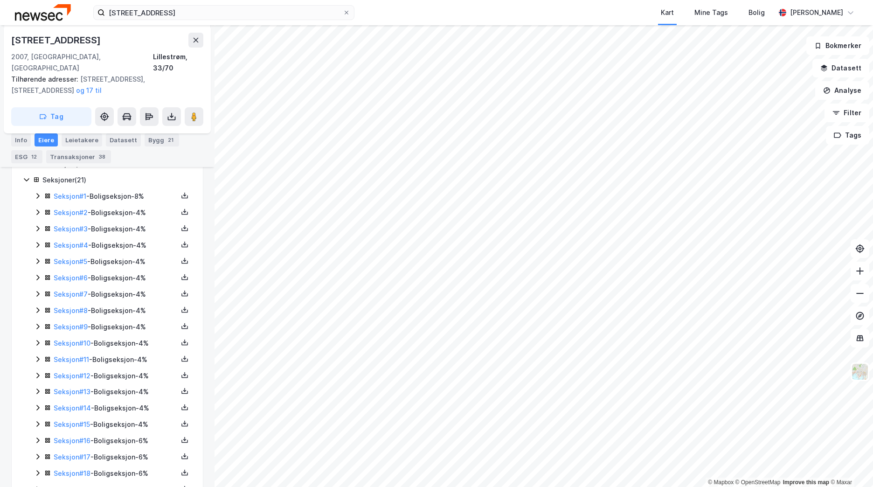
click at [38, 241] on icon at bounding box center [37, 244] width 7 height 7
click at [38, 372] on icon at bounding box center [37, 375] width 7 height 7
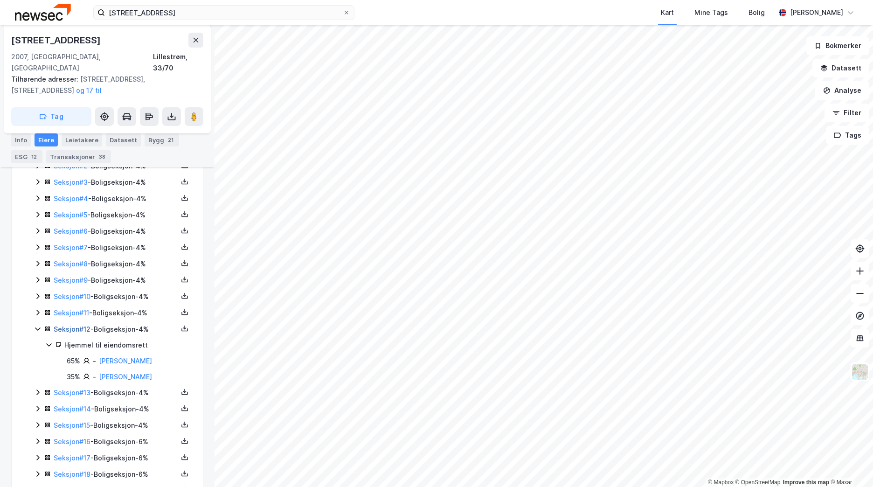
click at [83, 325] on link "Seksjon # 12" at bounding box center [72, 329] width 37 height 8
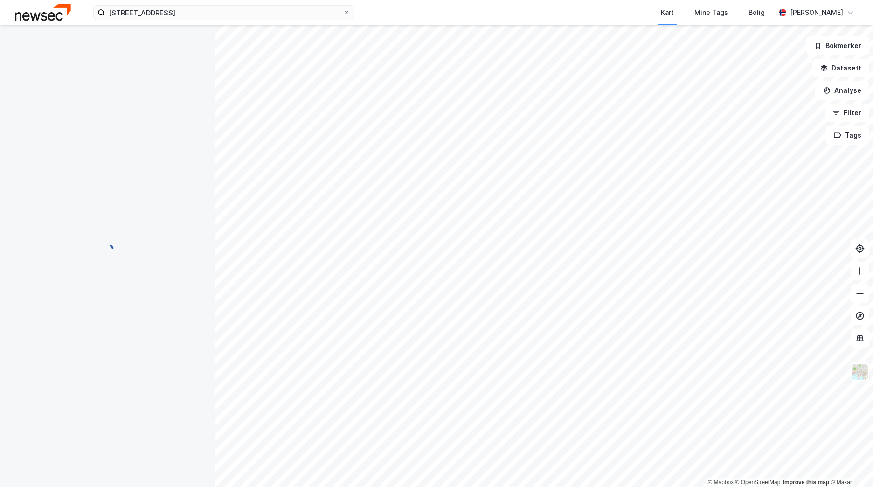
scroll to position [87, 0]
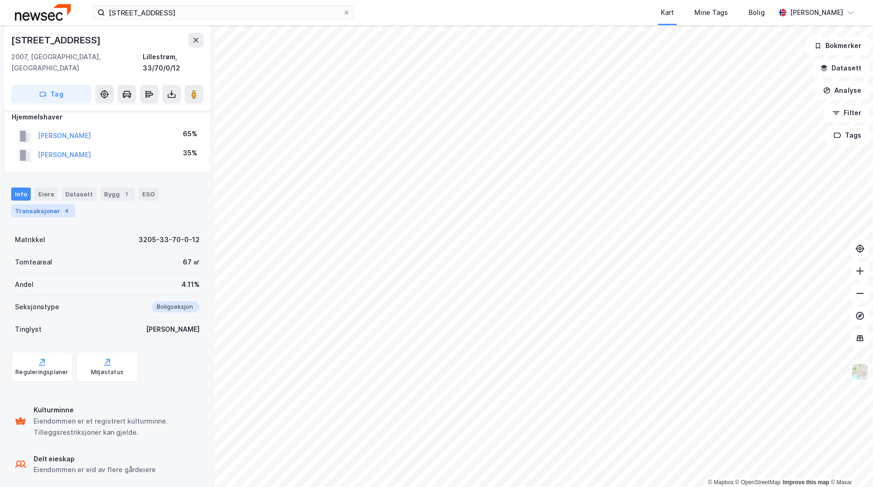
click at [35, 204] on div "Transaksjoner 4" at bounding box center [43, 210] width 64 height 13
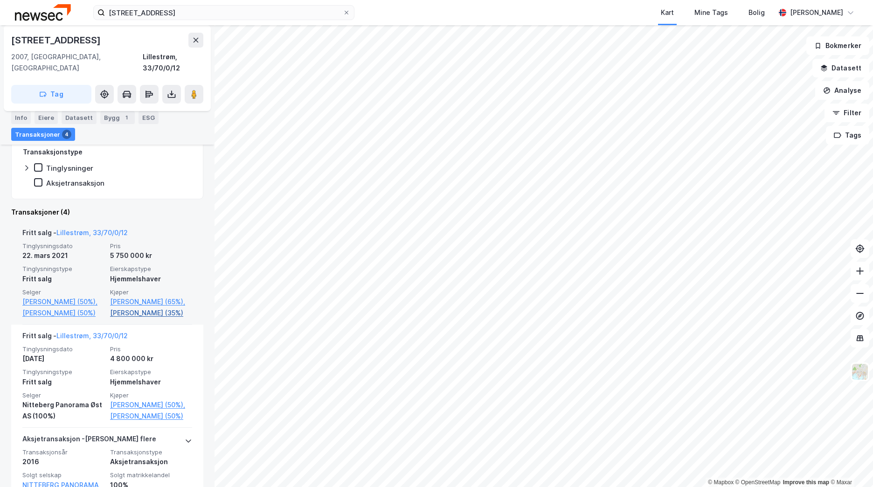
scroll to position [233, 0]
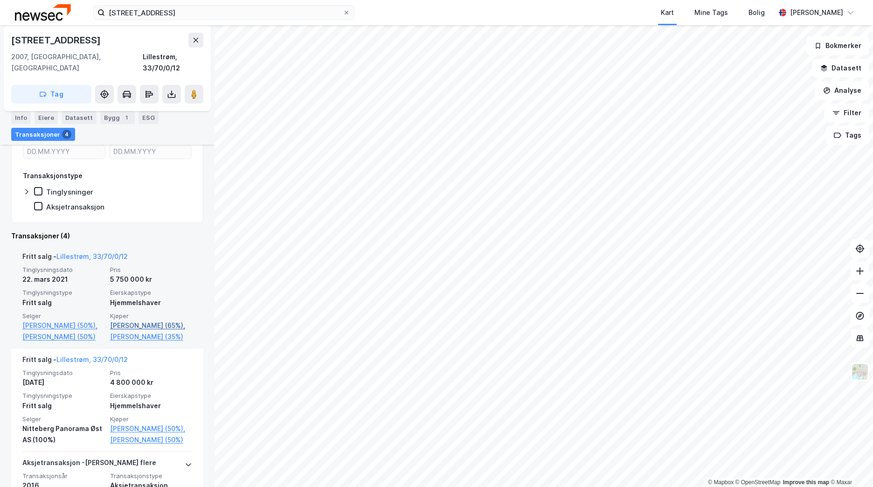
click at [140, 320] on link "[PERSON_NAME] (65%)," at bounding box center [151, 325] width 82 height 11
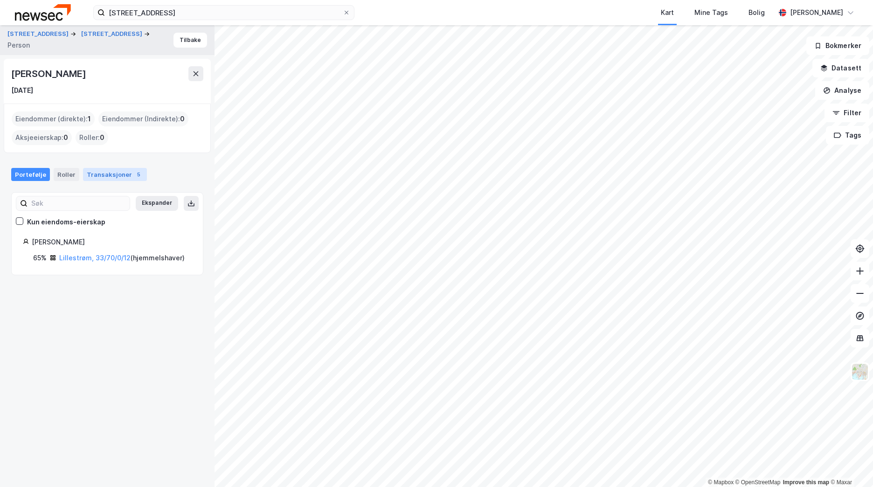
click at [106, 175] on div "Transaksjoner 5" at bounding box center [115, 174] width 64 height 13
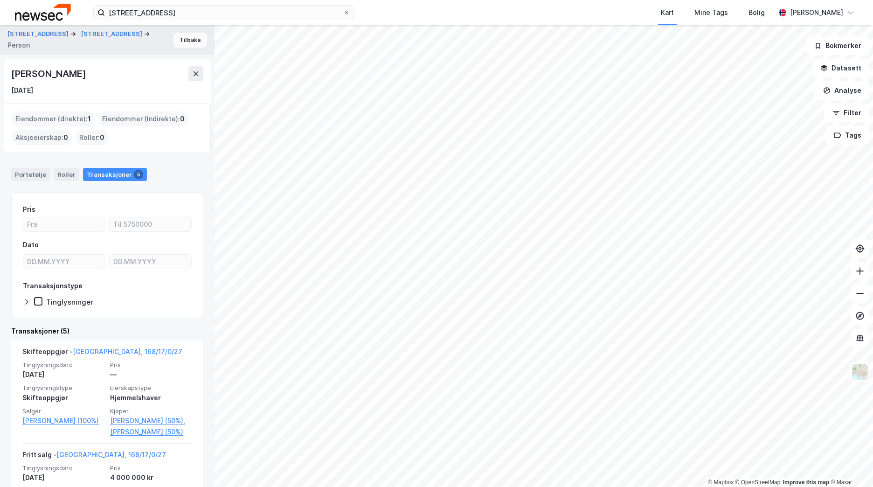
click at [183, 41] on button "Tilbake" at bounding box center [190, 40] width 34 height 15
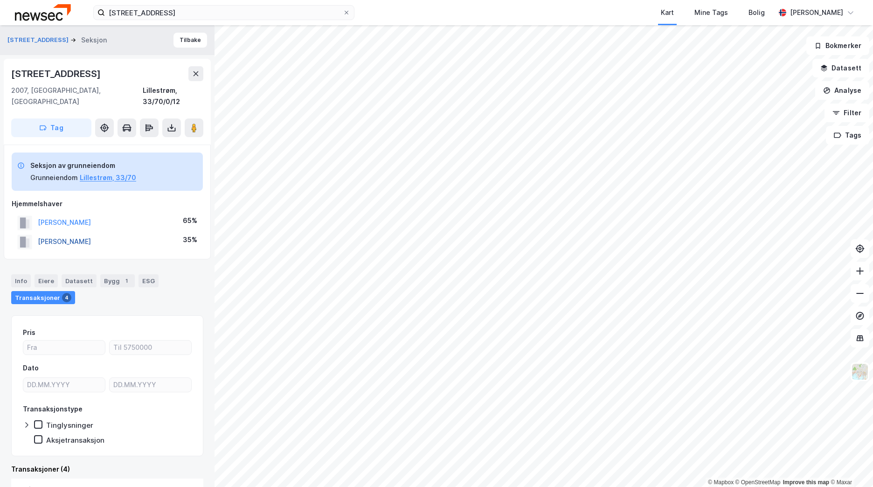
click at [0, 0] on button "[PERSON_NAME]" at bounding box center [0, 0] width 0 height 0
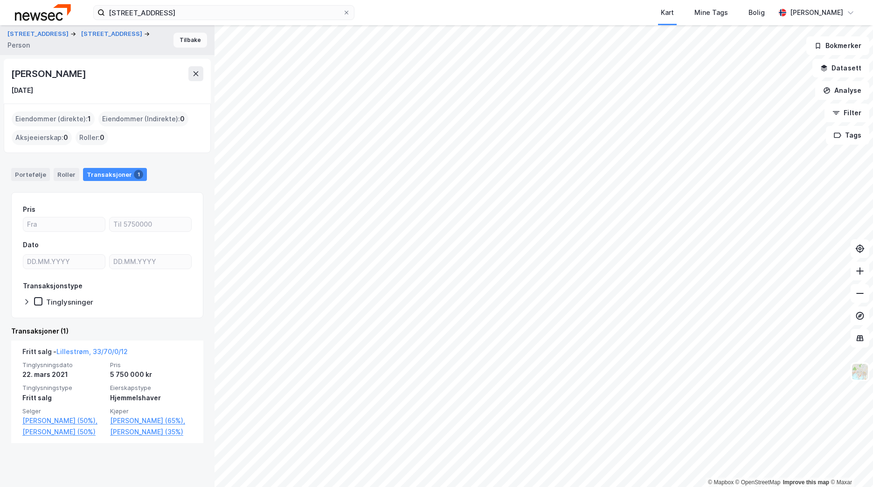
click at [185, 39] on button "Tilbake" at bounding box center [190, 40] width 34 height 15
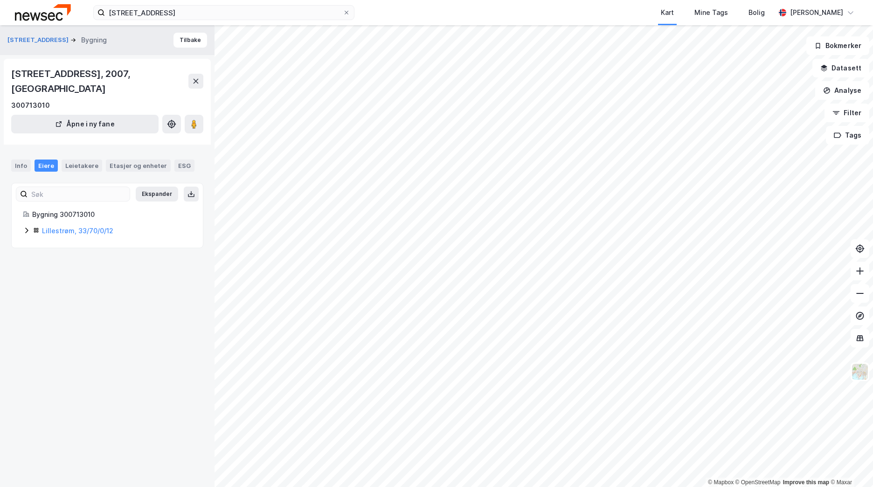
click at [25, 227] on icon at bounding box center [26, 230] width 7 height 7
click at [25, 229] on icon at bounding box center [26, 230] width 5 height 3
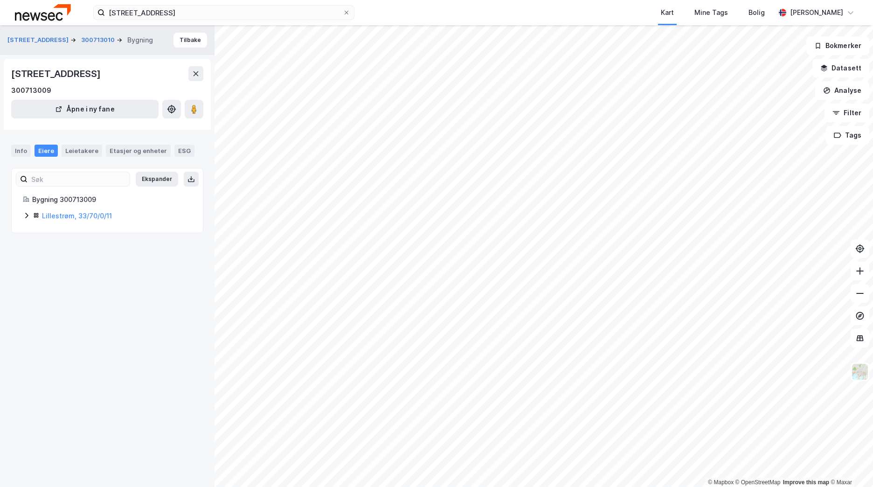
click at [27, 214] on icon at bounding box center [26, 216] width 3 height 6
click at [27, 214] on icon at bounding box center [26, 215] width 7 height 7
click at [175, 45] on button "Tilbake" at bounding box center [190, 40] width 34 height 15
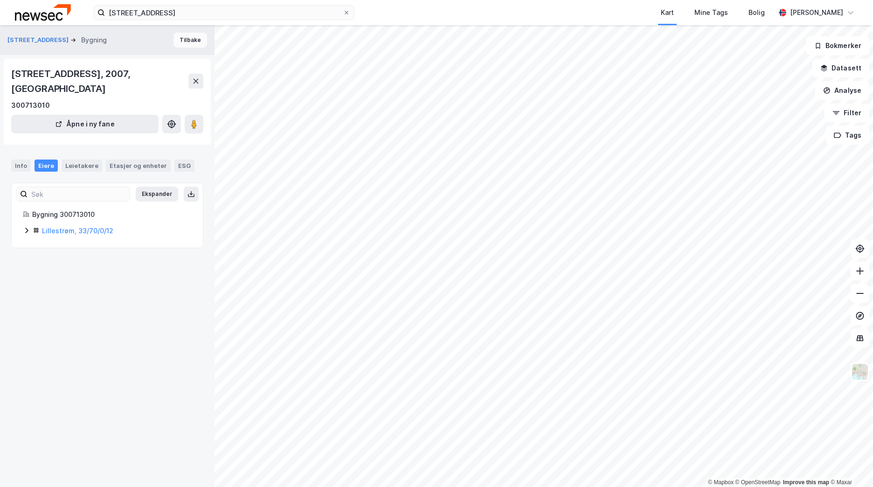
click at [175, 45] on button "Tilbake" at bounding box center [190, 40] width 34 height 15
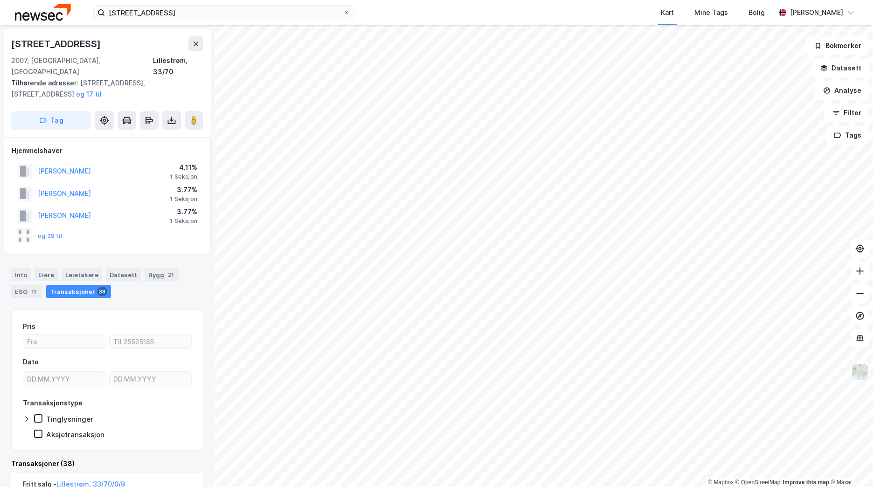
click at [40, 228] on div "og 39 til" at bounding box center [39, 235] width 45 height 15
click at [44, 229] on div "og 39 til" at bounding box center [39, 235] width 45 height 15
click at [0, 0] on button "og 39 til" at bounding box center [0, 0] width 0 height 0
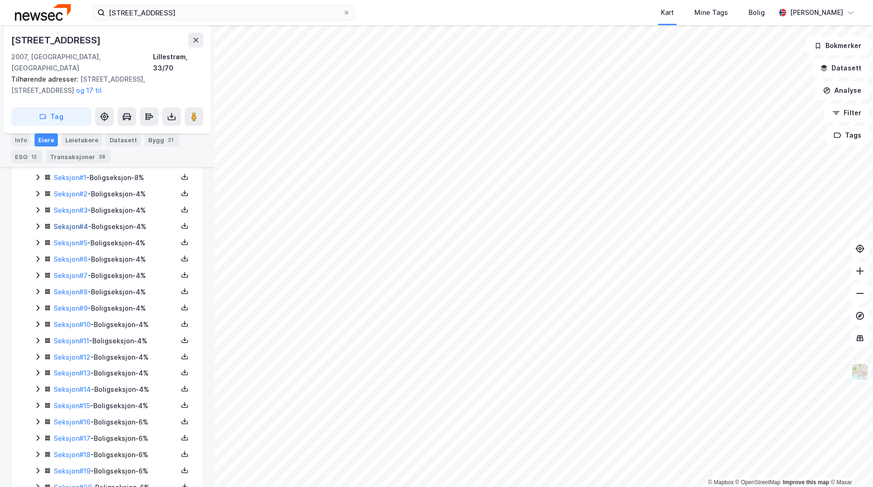
scroll to position [228, 0]
click at [37, 302] on icon at bounding box center [37, 305] width 7 height 7
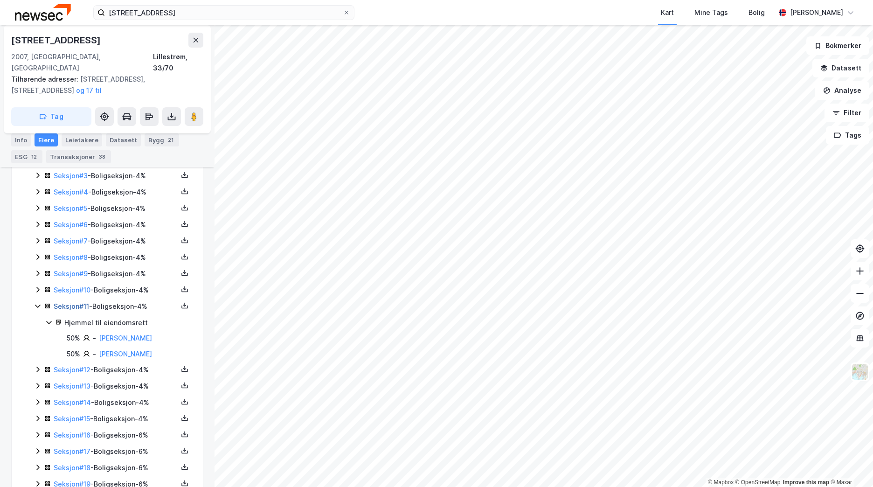
click at [80, 302] on link "Seksjon # 11" at bounding box center [71, 306] width 35 height 8
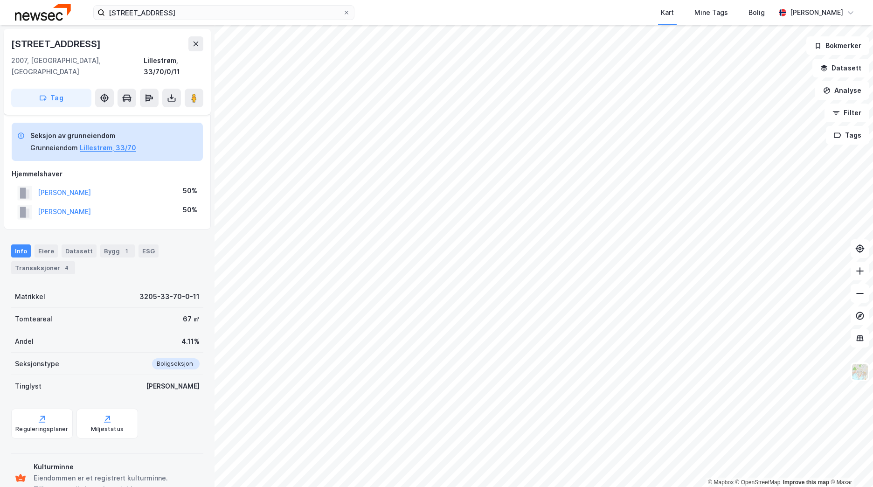
scroll to position [87, 0]
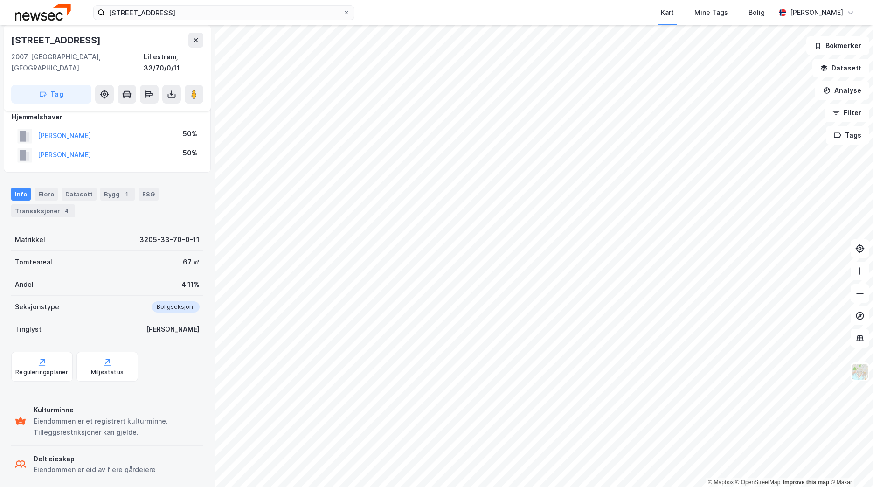
click at [41, 209] on div "Info Eiere Datasett Bygg 1 ESG Transaksjoner 4" at bounding box center [107, 198] width 214 height 45
click at [40, 205] on div "Transaksjoner 4" at bounding box center [43, 210] width 64 height 13
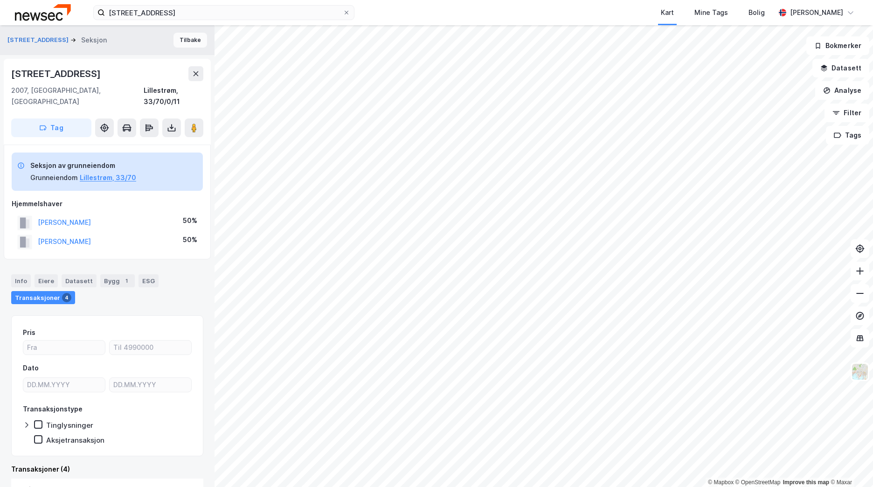
click at [178, 35] on button "Tilbake" at bounding box center [190, 40] width 34 height 15
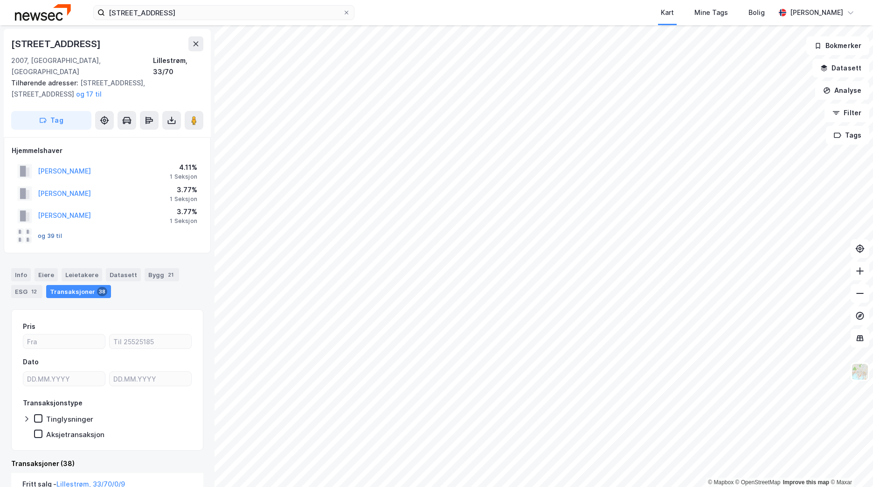
click at [0, 0] on button "og 39 til" at bounding box center [0, 0] width 0 height 0
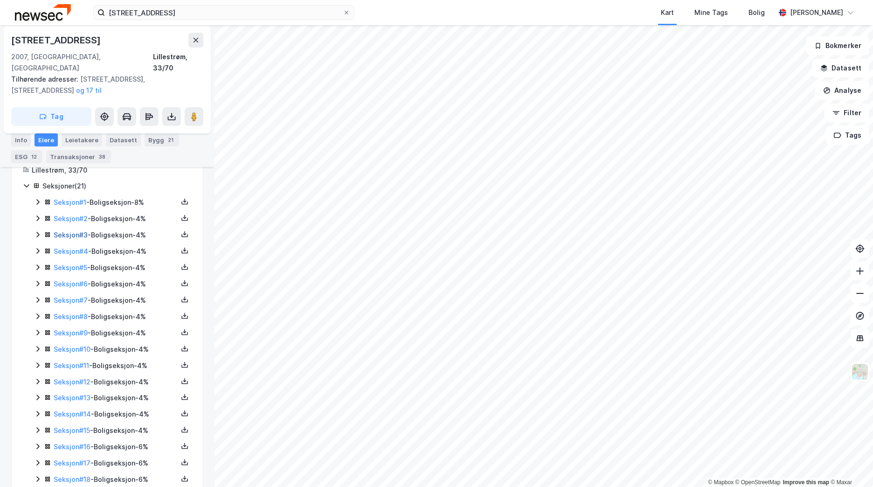
scroll to position [221, 0]
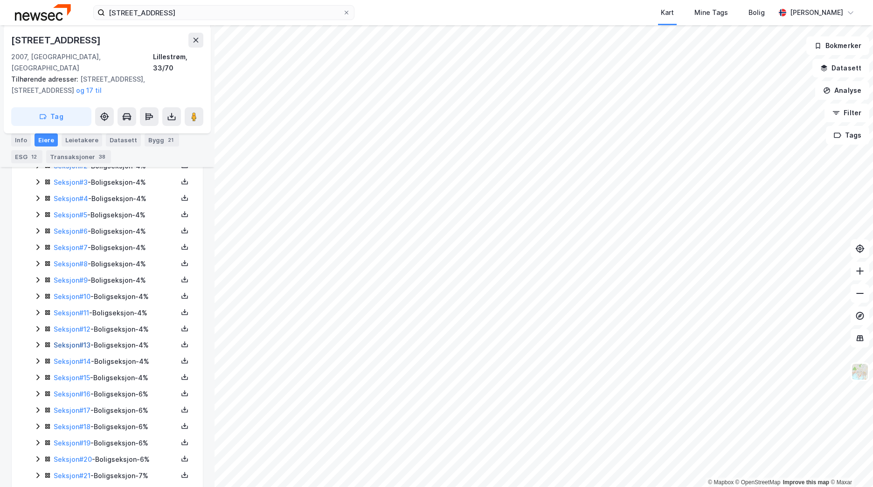
click at [83, 341] on link "Seksjon # 13" at bounding box center [72, 345] width 37 height 8
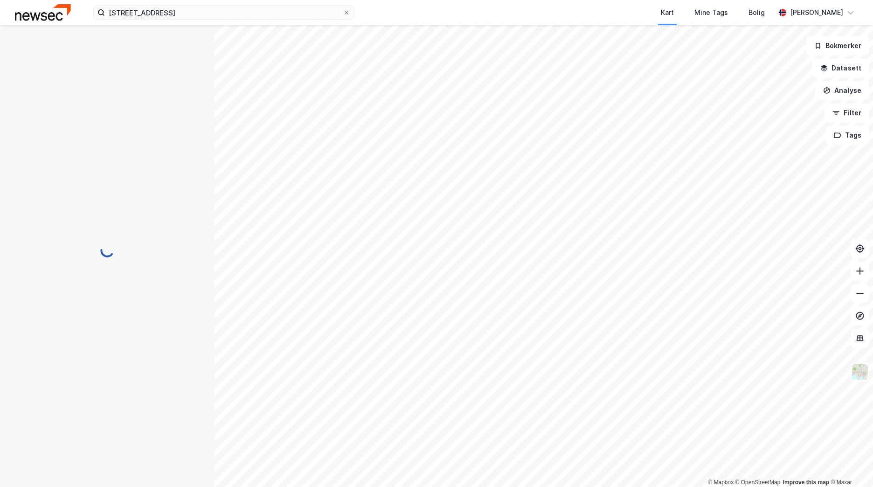
scroll to position [87, 0]
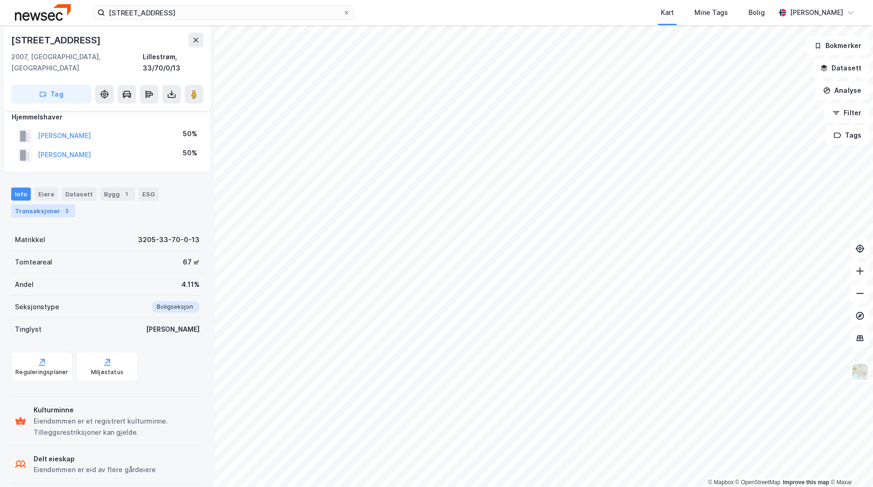
click at [49, 204] on div "Transaksjoner 3" at bounding box center [43, 210] width 64 height 13
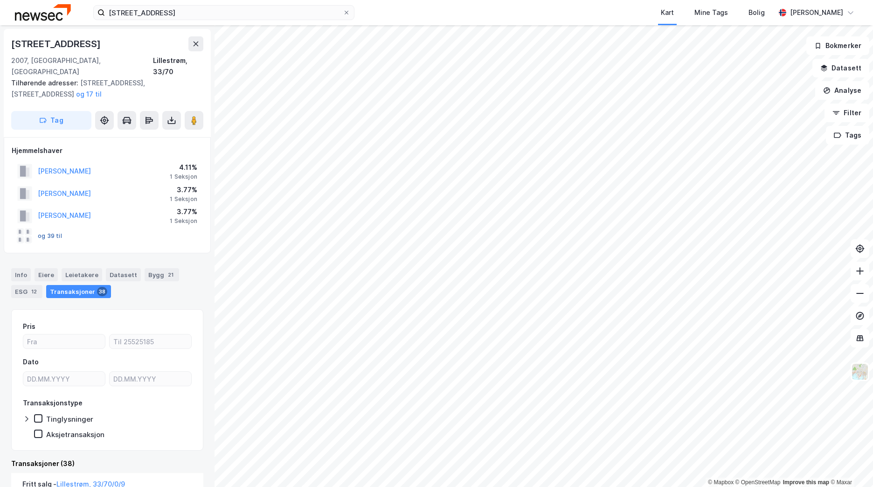
click at [0, 0] on button "og 39 til" at bounding box center [0, 0] width 0 height 0
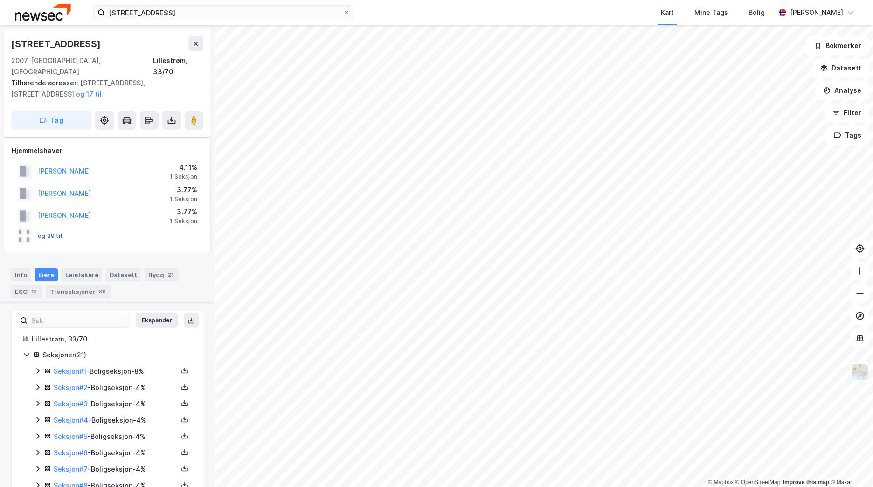
scroll to position [128, 0]
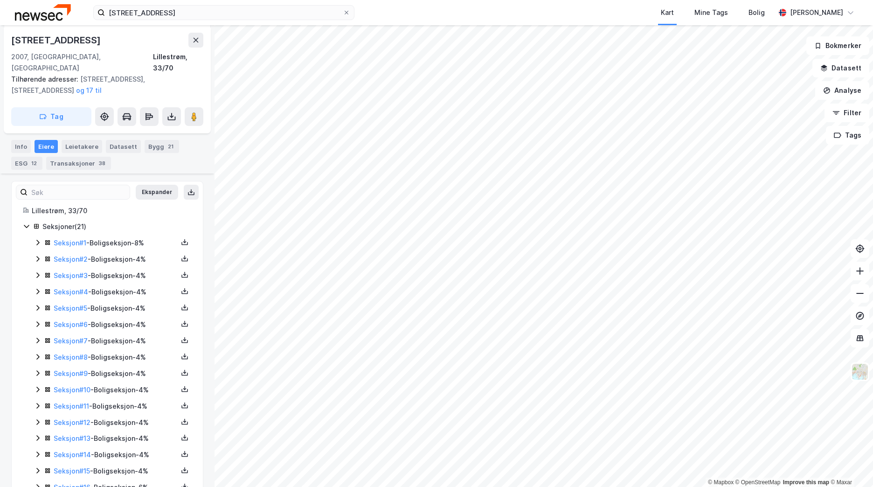
click at [38, 239] on icon at bounding box center [37, 242] width 7 height 7
click at [37, 239] on icon at bounding box center [37, 242] width 7 height 7
click at [75, 157] on div "Transaksjoner 38" at bounding box center [78, 163] width 65 height 13
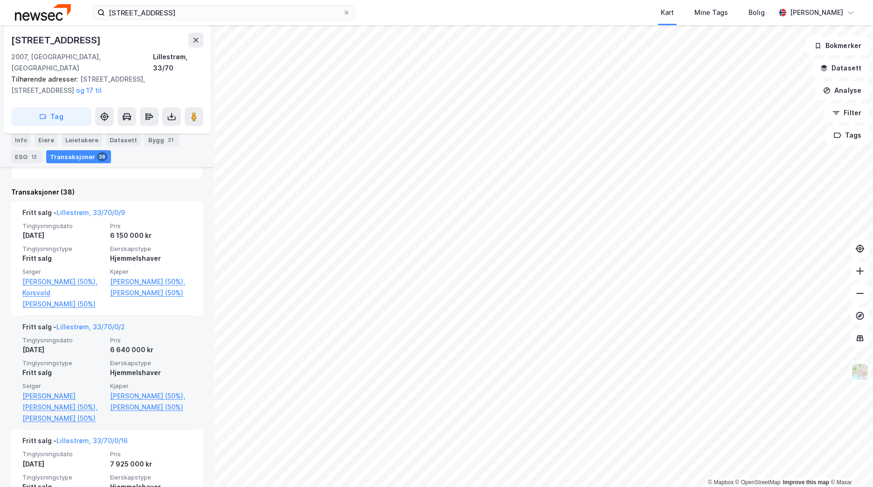
scroll to position [280, 0]
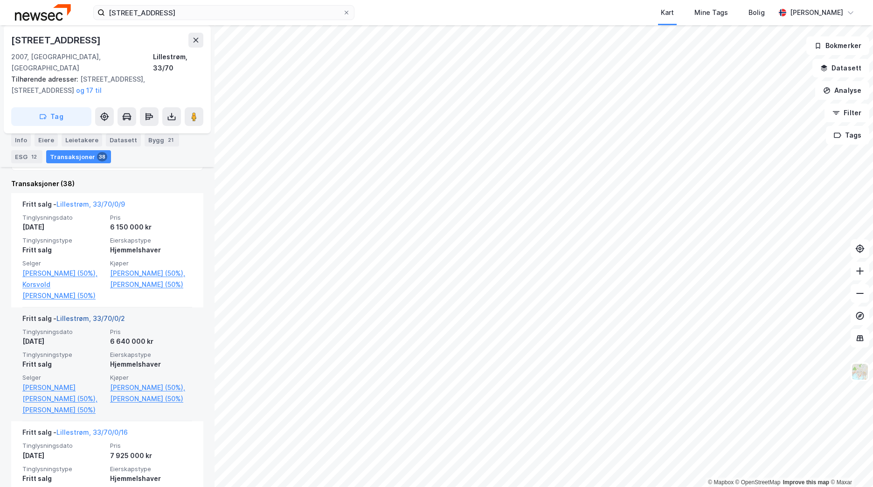
click at [106, 320] on link "Lillestrøm, 33/70/0/2" at bounding box center [90, 318] width 69 height 8
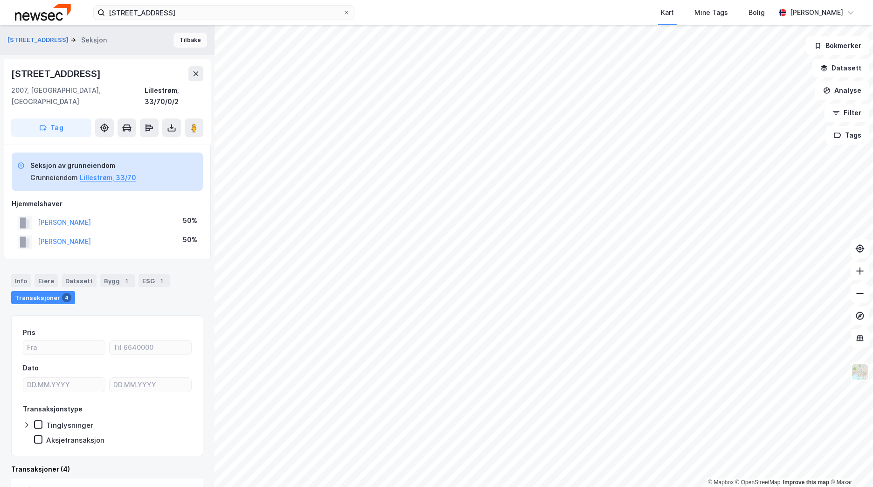
click at [194, 45] on button "Tilbake" at bounding box center [190, 40] width 34 height 15
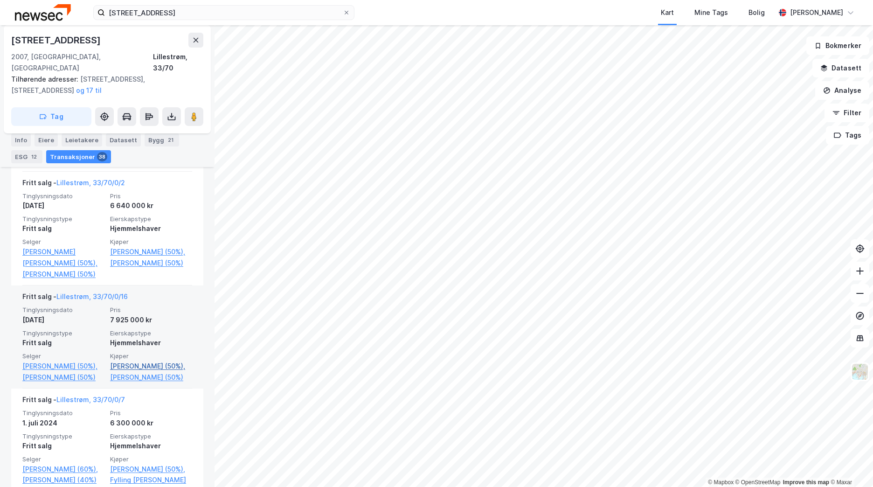
scroll to position [420, 0]
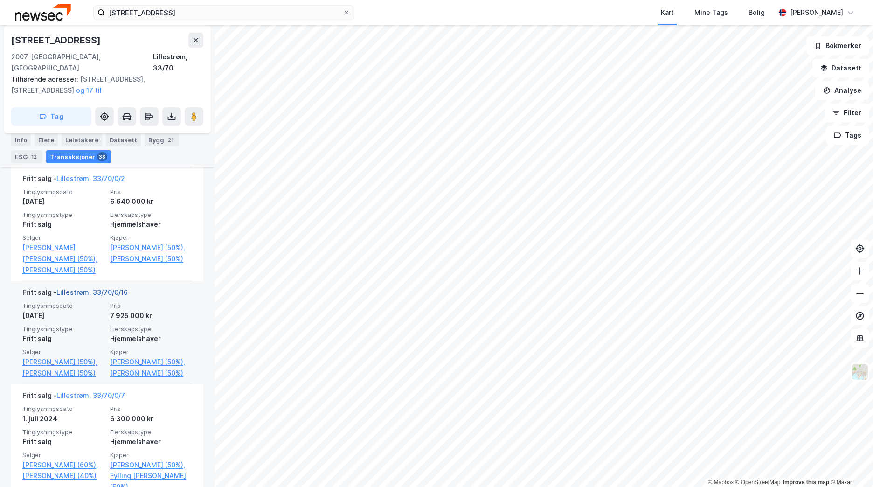
click at [84, 296] on link "Lillestrøm, 33/70/0/16" at bounding box center [91, 292] width 71 height 8
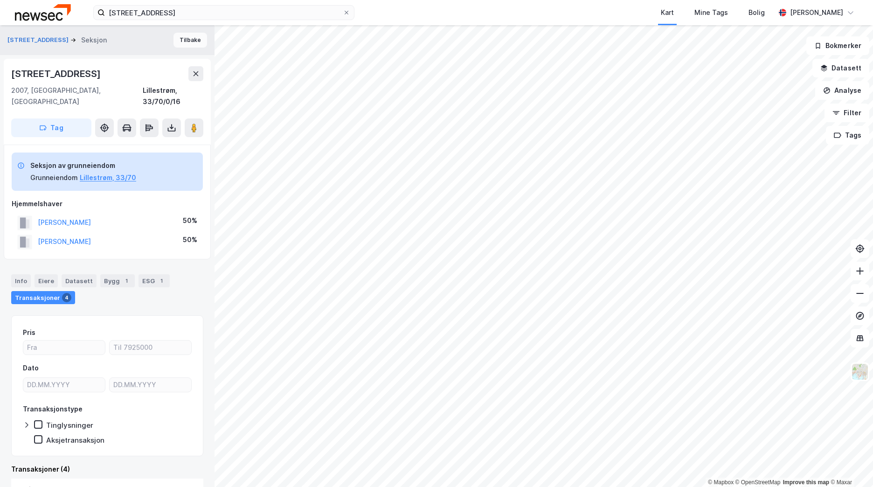
click at [187, 44] on button "Tilbake" at bounding box center [190, 40] width 34 height 15
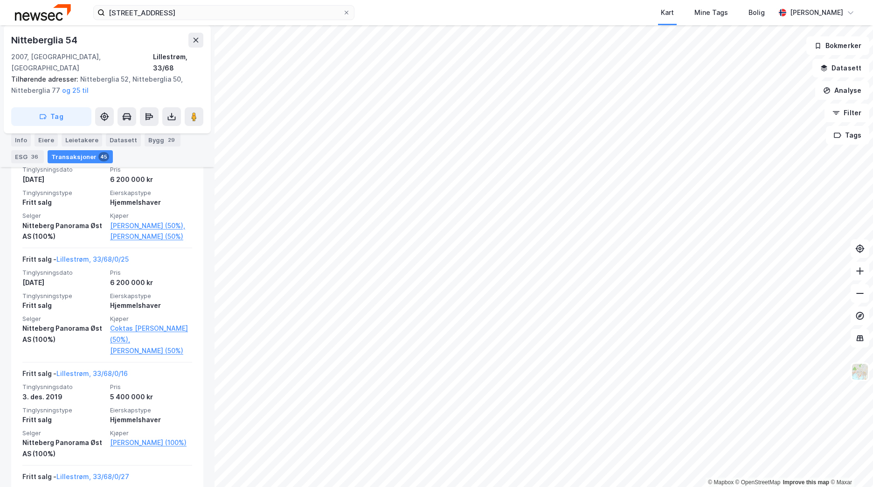
scroll to position [3823, 0]
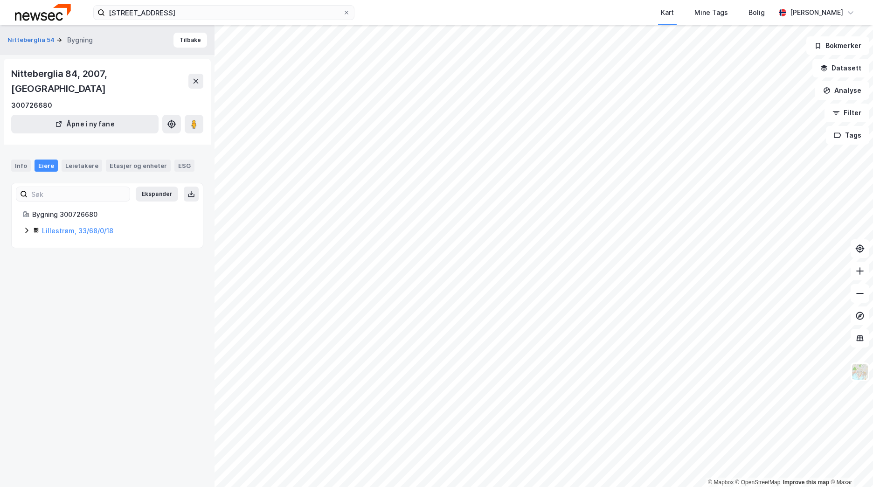
click at [26, 228] on icon at bounding box center [26, 231] width 3 height 6
click at [25, 227] on icon at bounding box center [26, 230] width 7 height 7
click at [25, 222] on div "Ekspander Bygning 300726644 Lillestrøm, 33/68/0/16" at bounding box center [107, 215] width 192 height 65
click at [25, 227] on icon at bounding box center [26, 230] width 7 height 7
click at [23, 227] on icon at bounding box center [26, 230] width 7 height 7
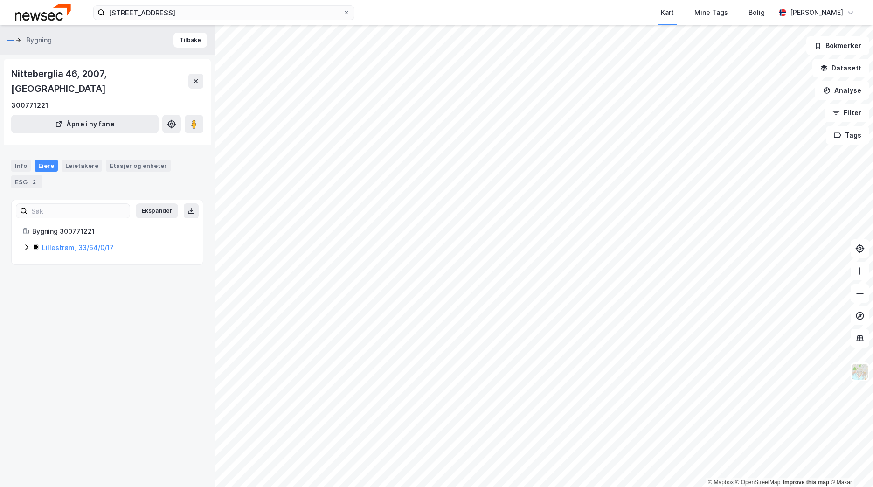
click at [24, 243] on icon at bounding box center [26, 246] width 7 height 7
click at [27, 227] on icon at bounding box center [26, 230] width 7 height 7
click at [29, 227] on icon at bounding box center [26, 230] width 7 height 7
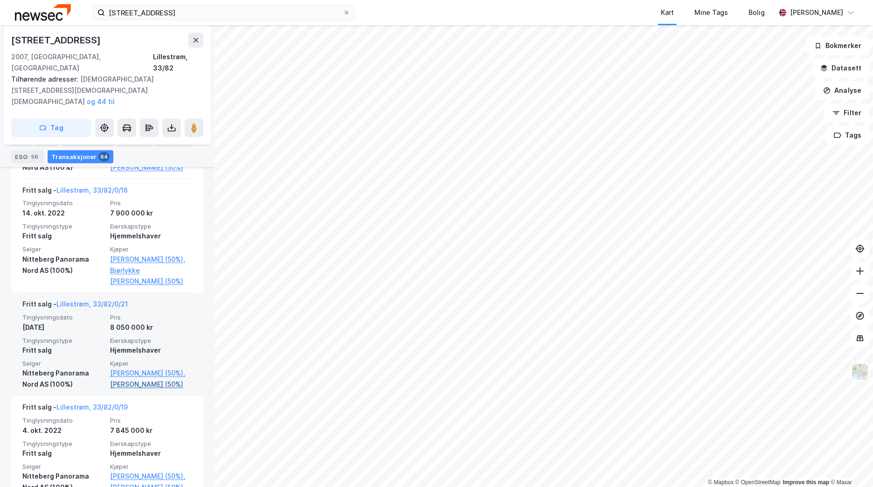
scroll to position [2658, 0]
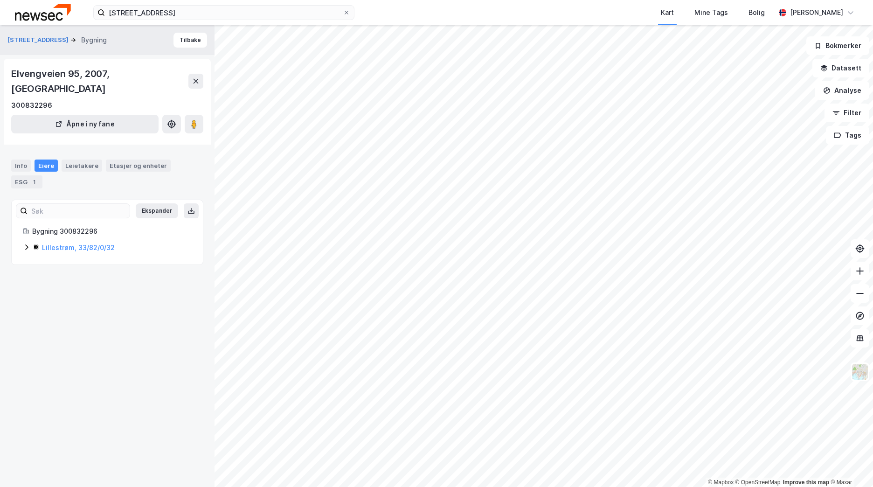
click at [30, 243] on icon at bounding box center [26, 246] width 7 height 7
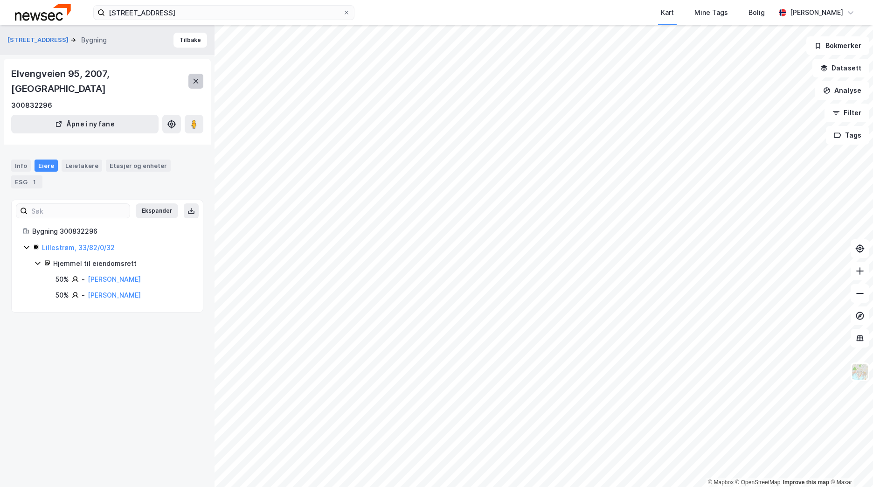
click at [195, 77] on icon at bounding box center [195, 80] width 7 height 7
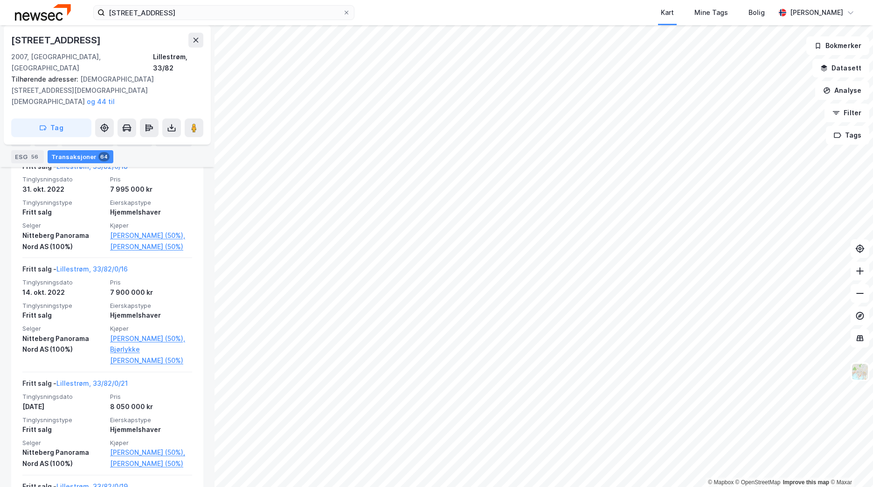
scroll to position [2611, 0]
